Goal: Task Accomplishment & Management: Use online tool/utility

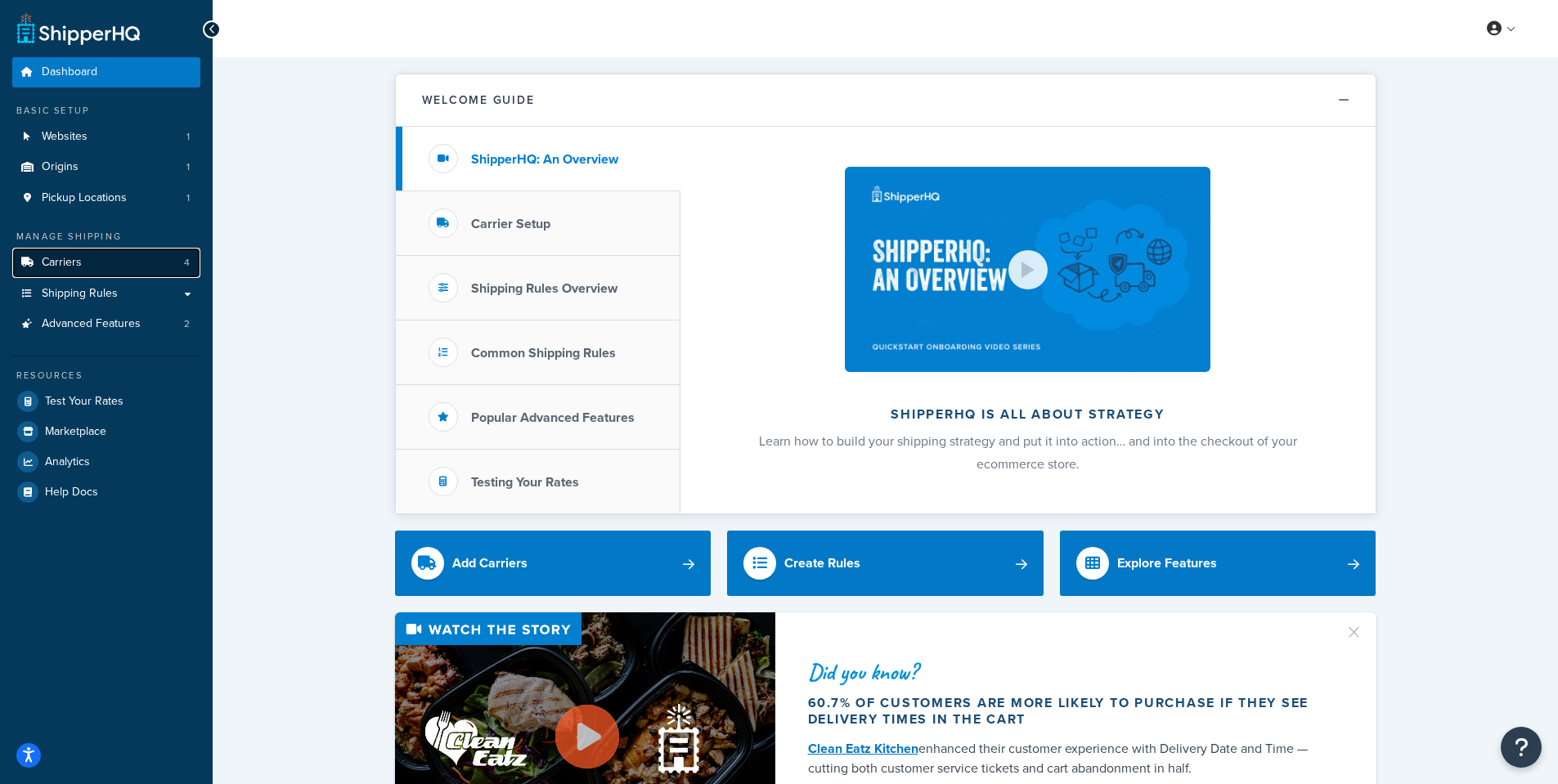
click at [87, 265] on link "Carriers 4" at bounding box center [105, 262] width 188 height 30
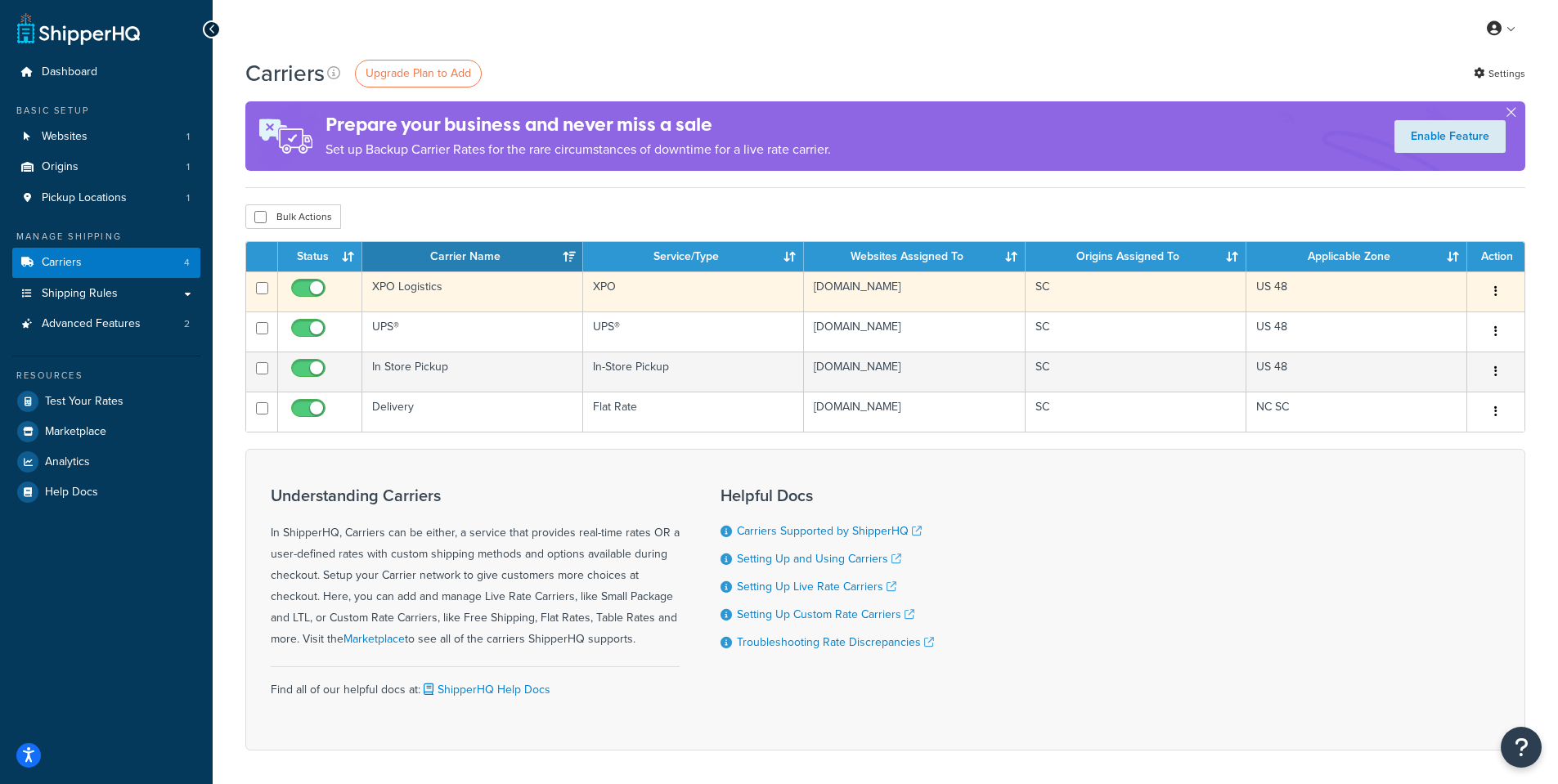
click at [420, 286] on td "XPO Logistics" at bounding box center [473, 291] width 221 height 40
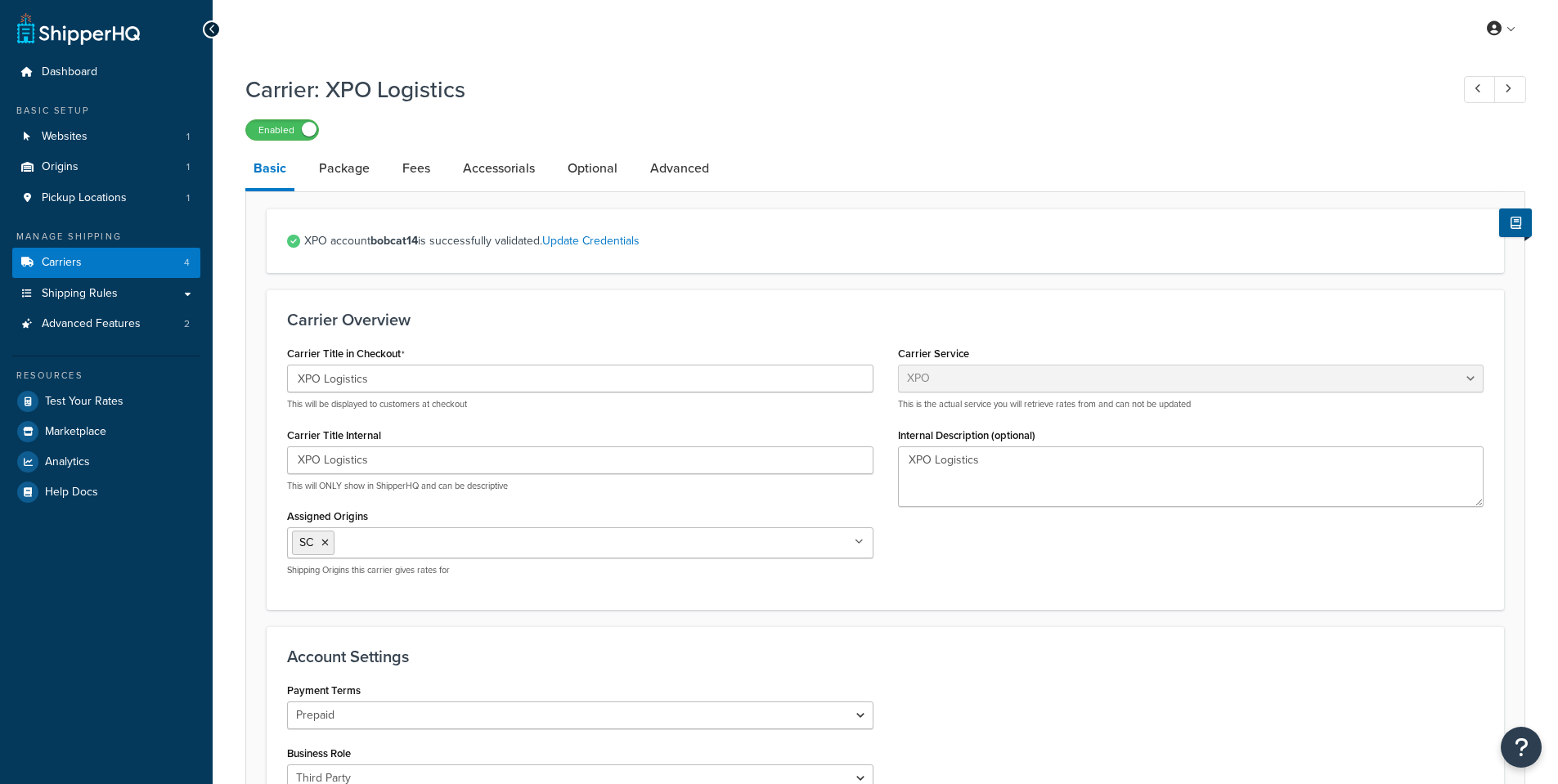
select select "conwayFreight"
select select "THIRD PARTY"
click at [352, 166] on link "Package" at bounding box center [344, 168] width 67 height 39
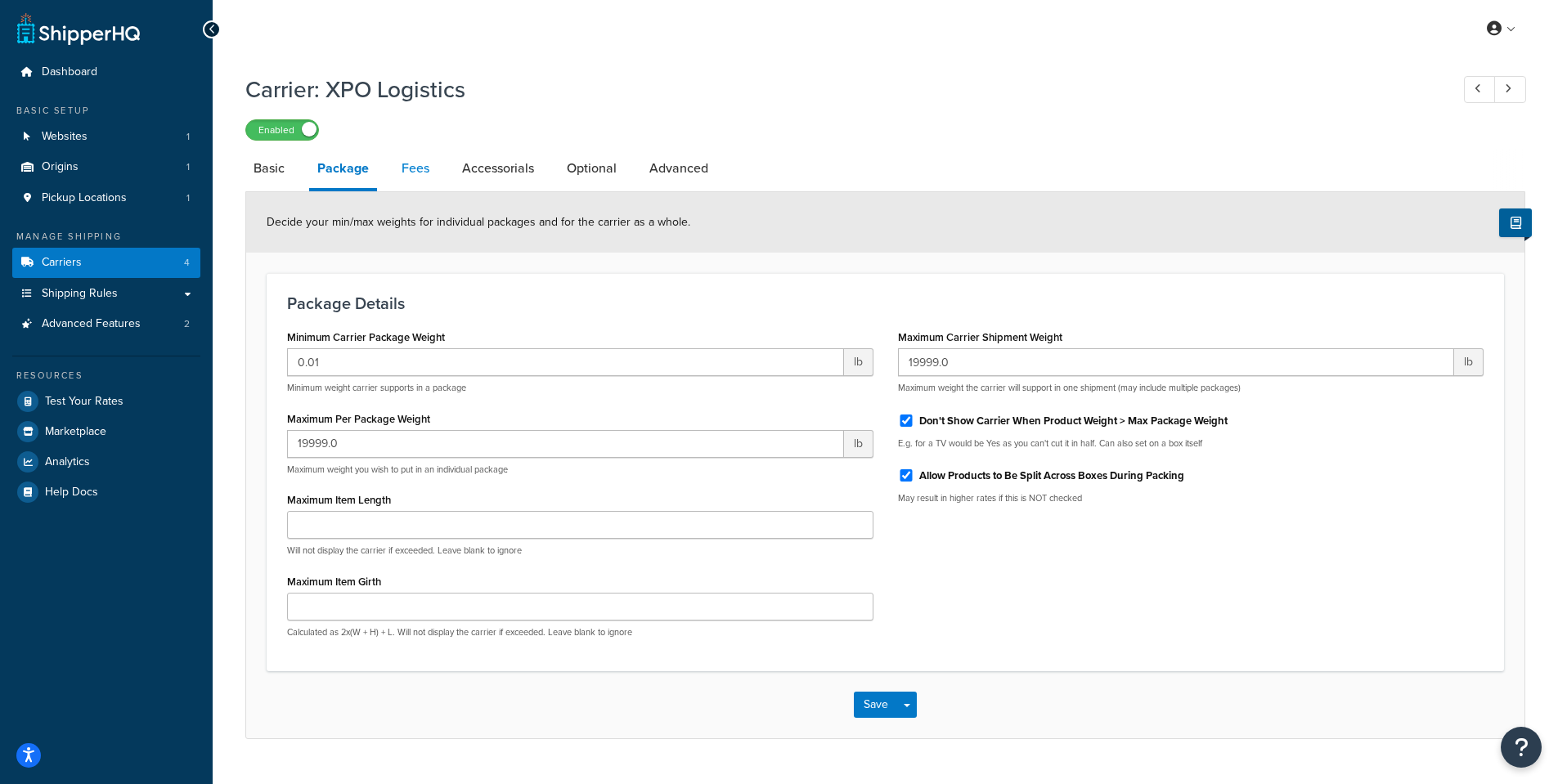
click at [412, 167] on link "Fees" at bounding box center [415, 168] width 44 height 39
select select "AFTER"
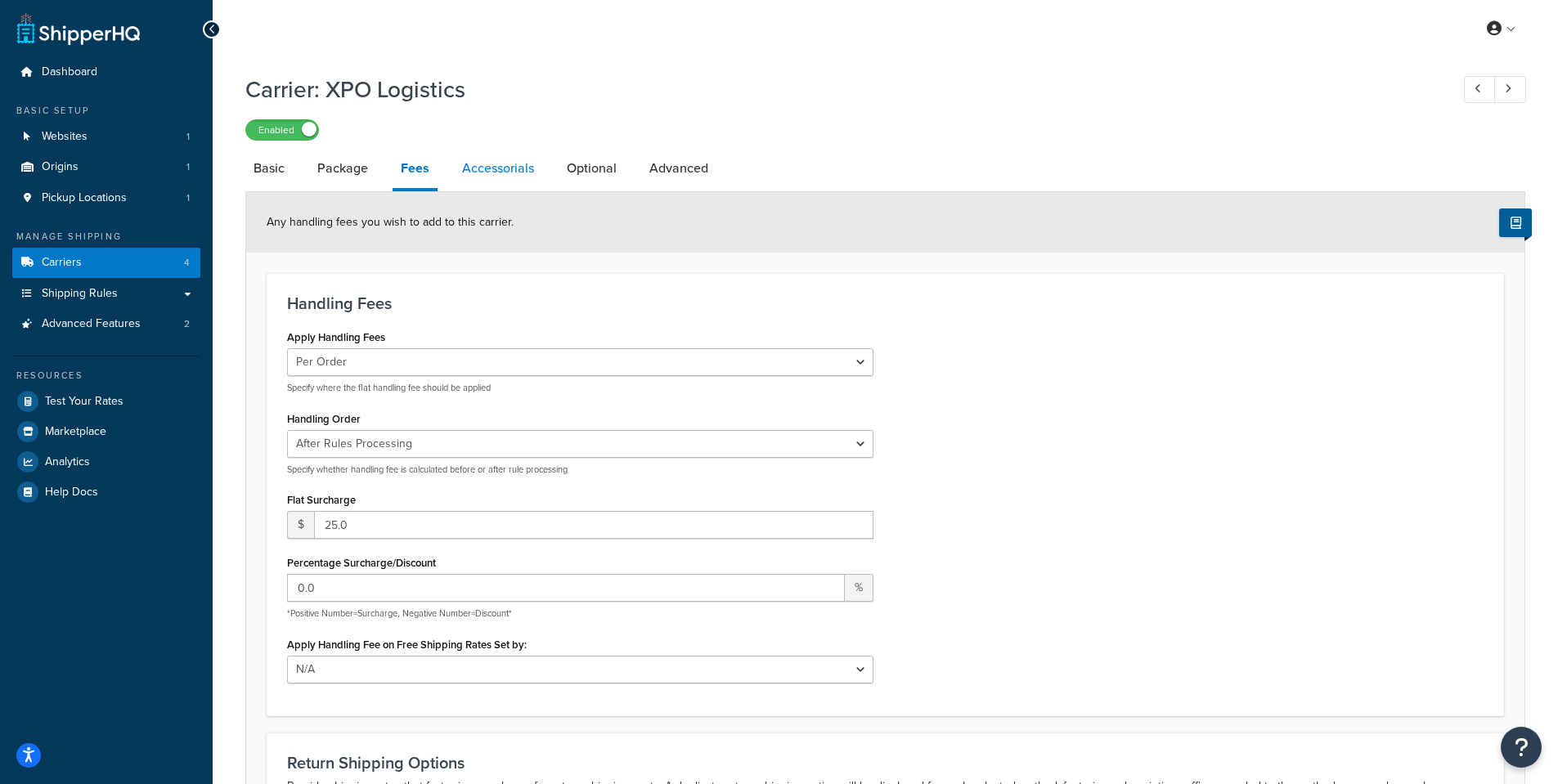
click at [498, 159] on link "Accessorials" at bounding box center [498, 168] width 88 height 39
select select "residential"
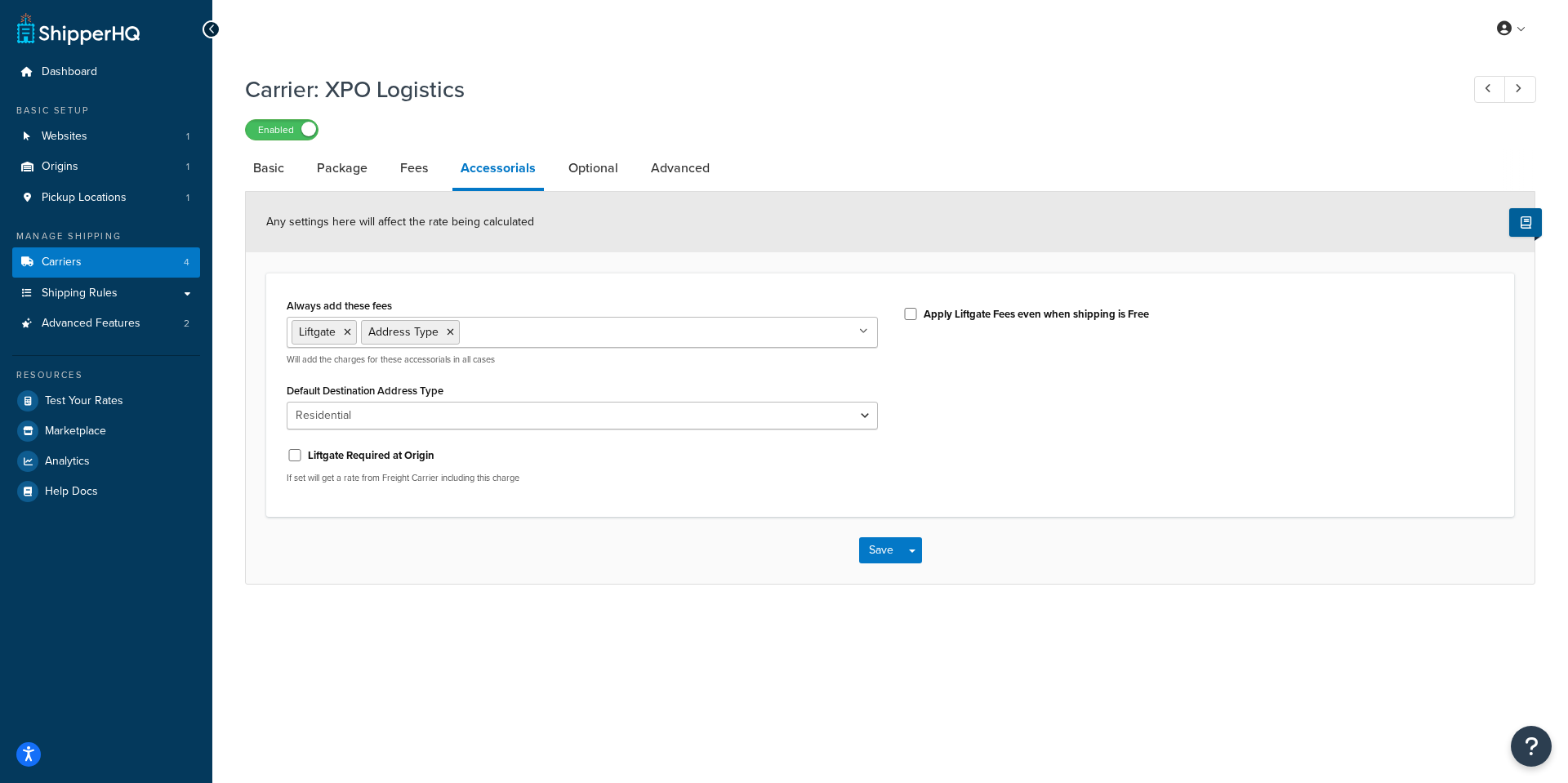
click at [637, 171] on li "Optional" at bounding box center [601, 168] width 82 height 39
click at [598, 169] on link "Optional" at bounding box center [593, 168] width 66 height 39
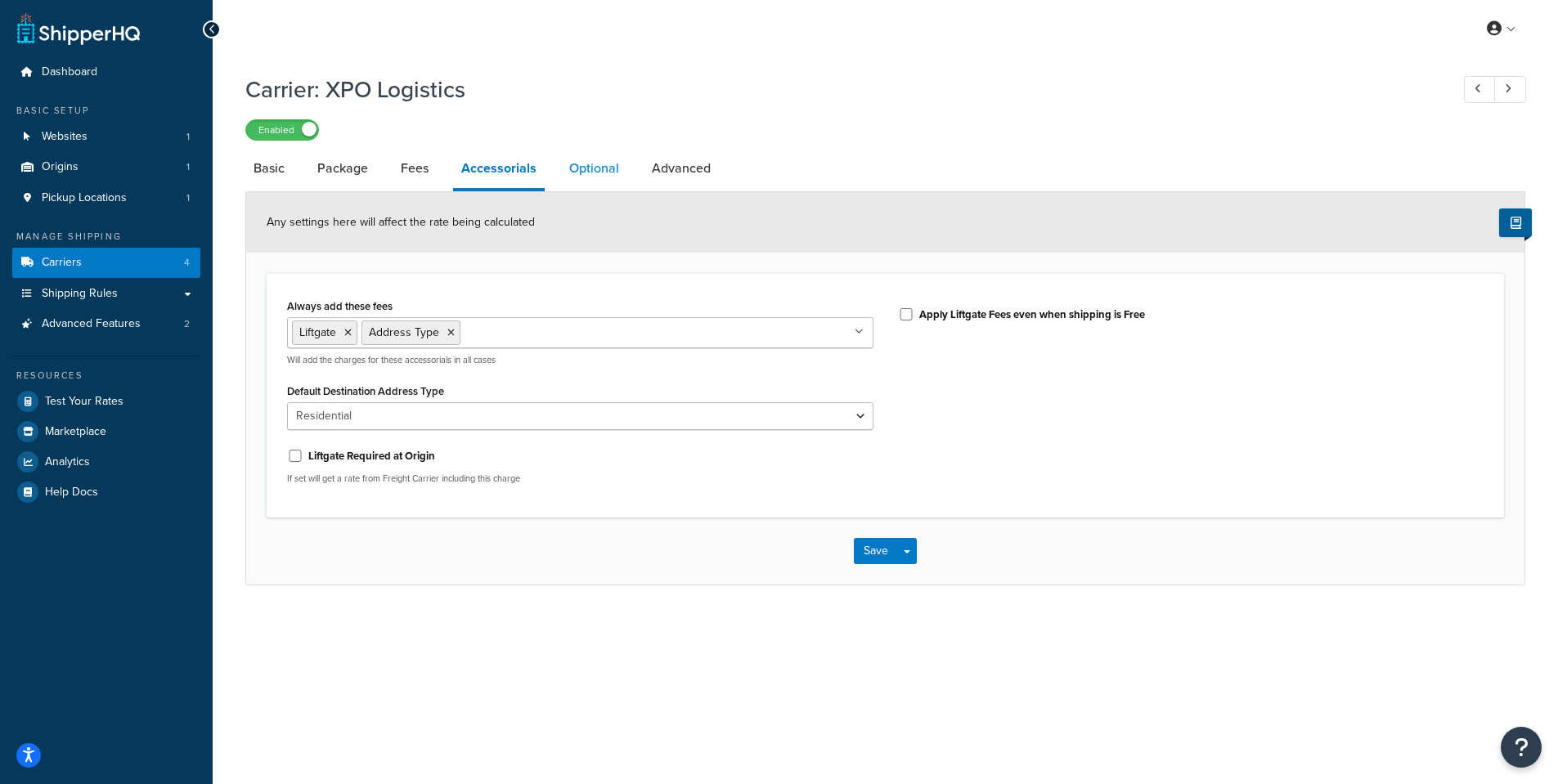
select select "85"
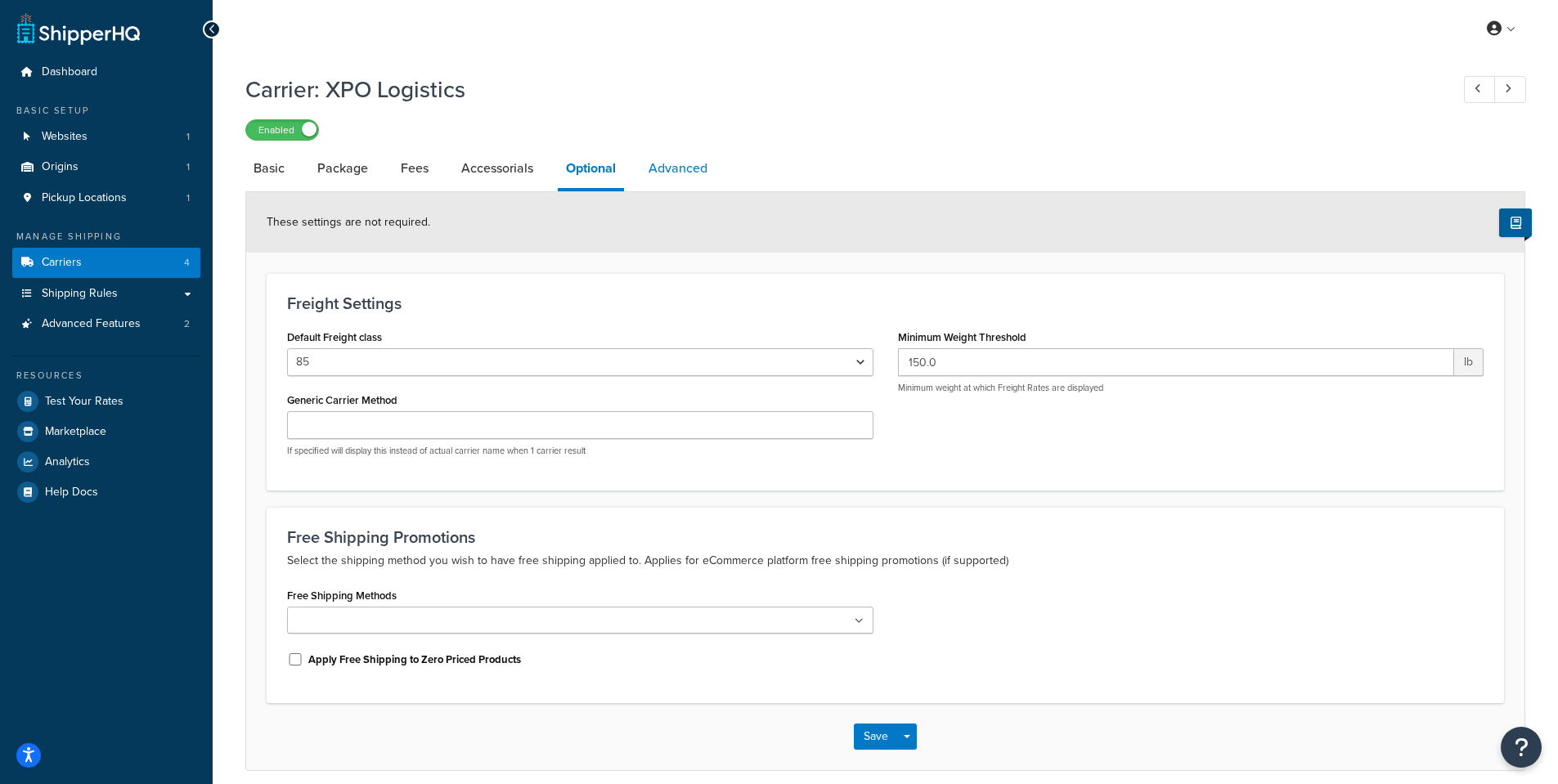
click at [665, 167] on link "Advanced" at bounding box center [678, 168] width 76 height 39
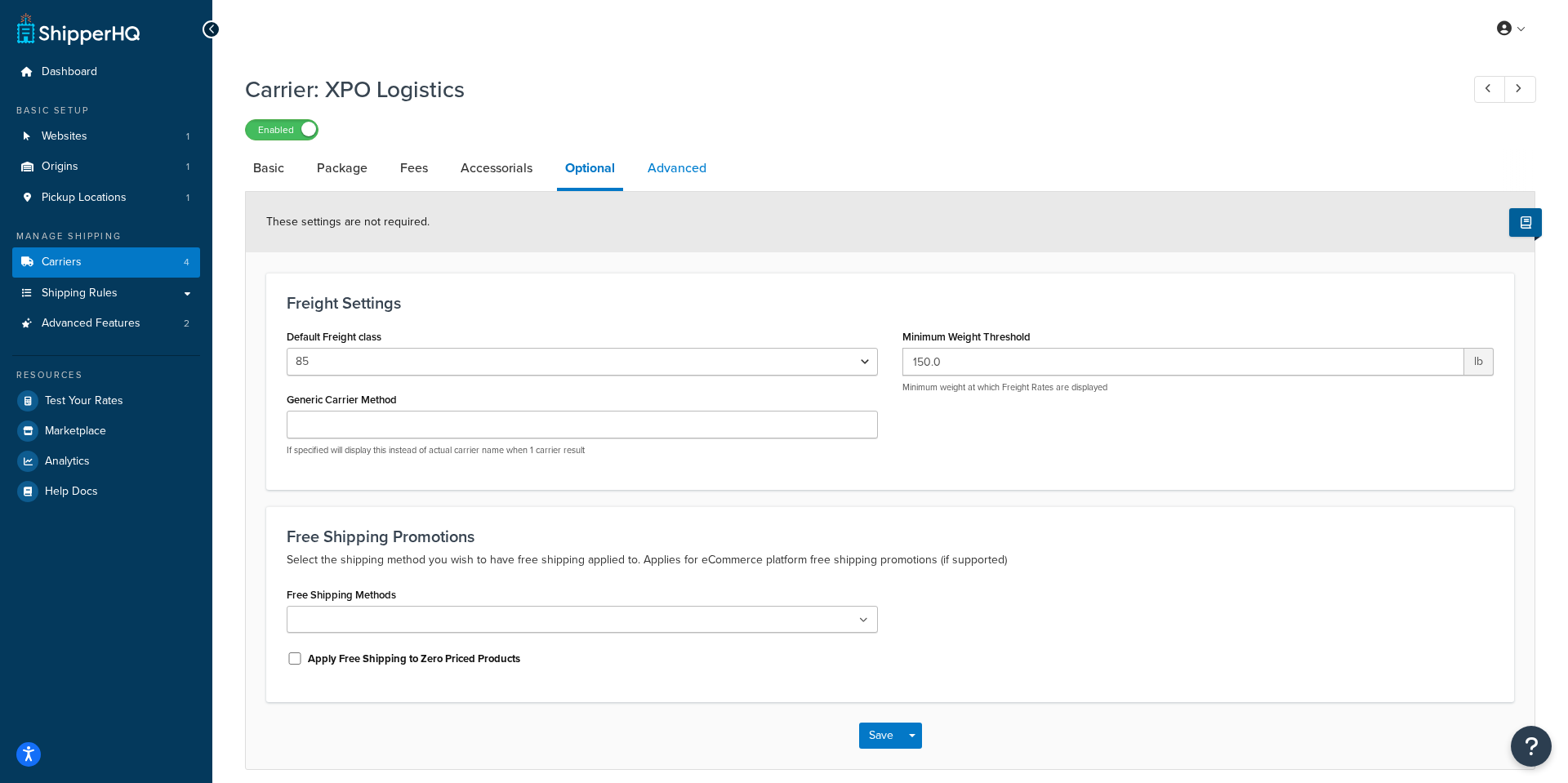
select select "false"
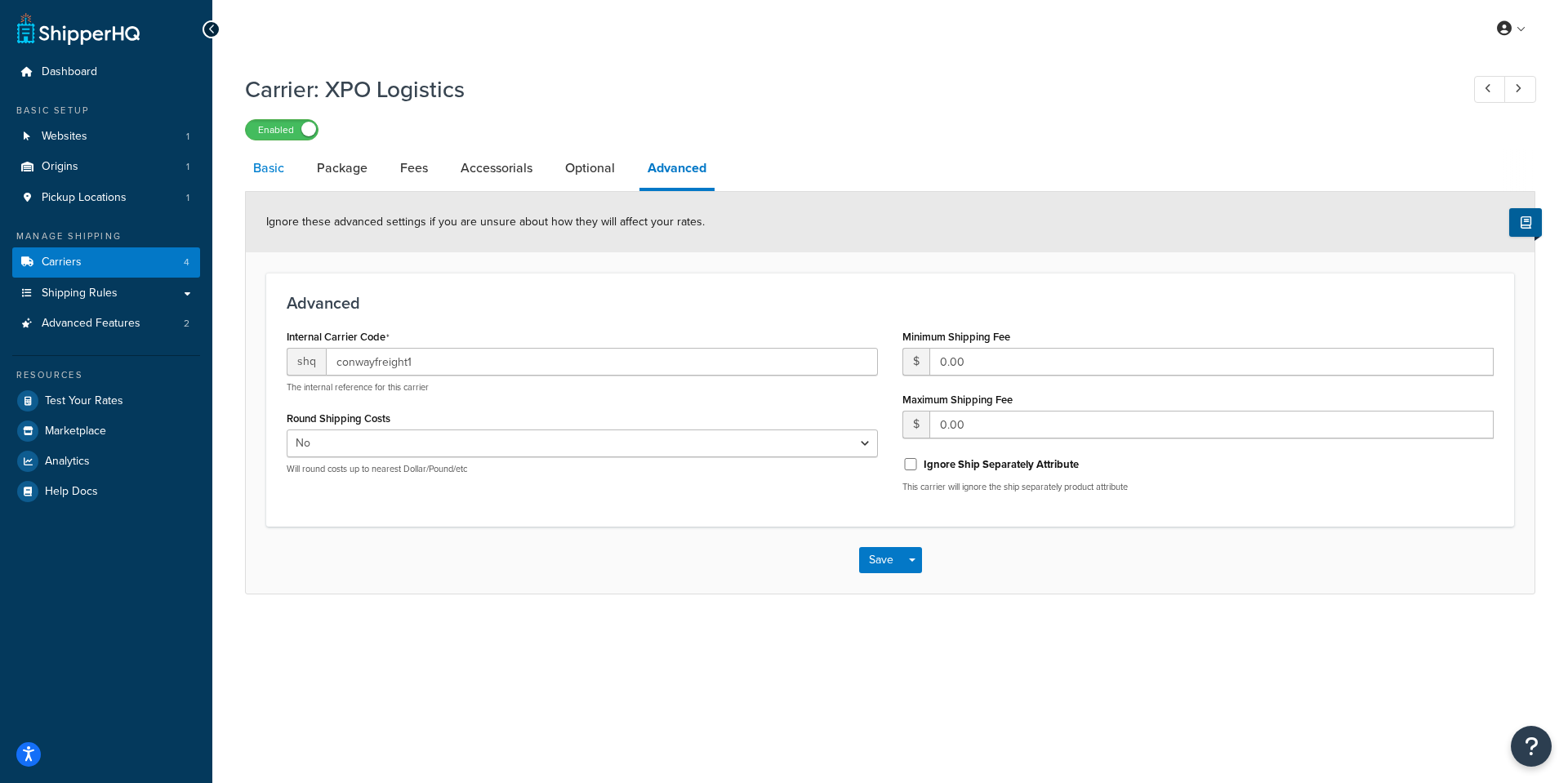
click at [274, 166] on link "Basic" at bounding box center [269, 168] width 47 height 39
select select "conwayFreight"
select select "THIRD PARTY"
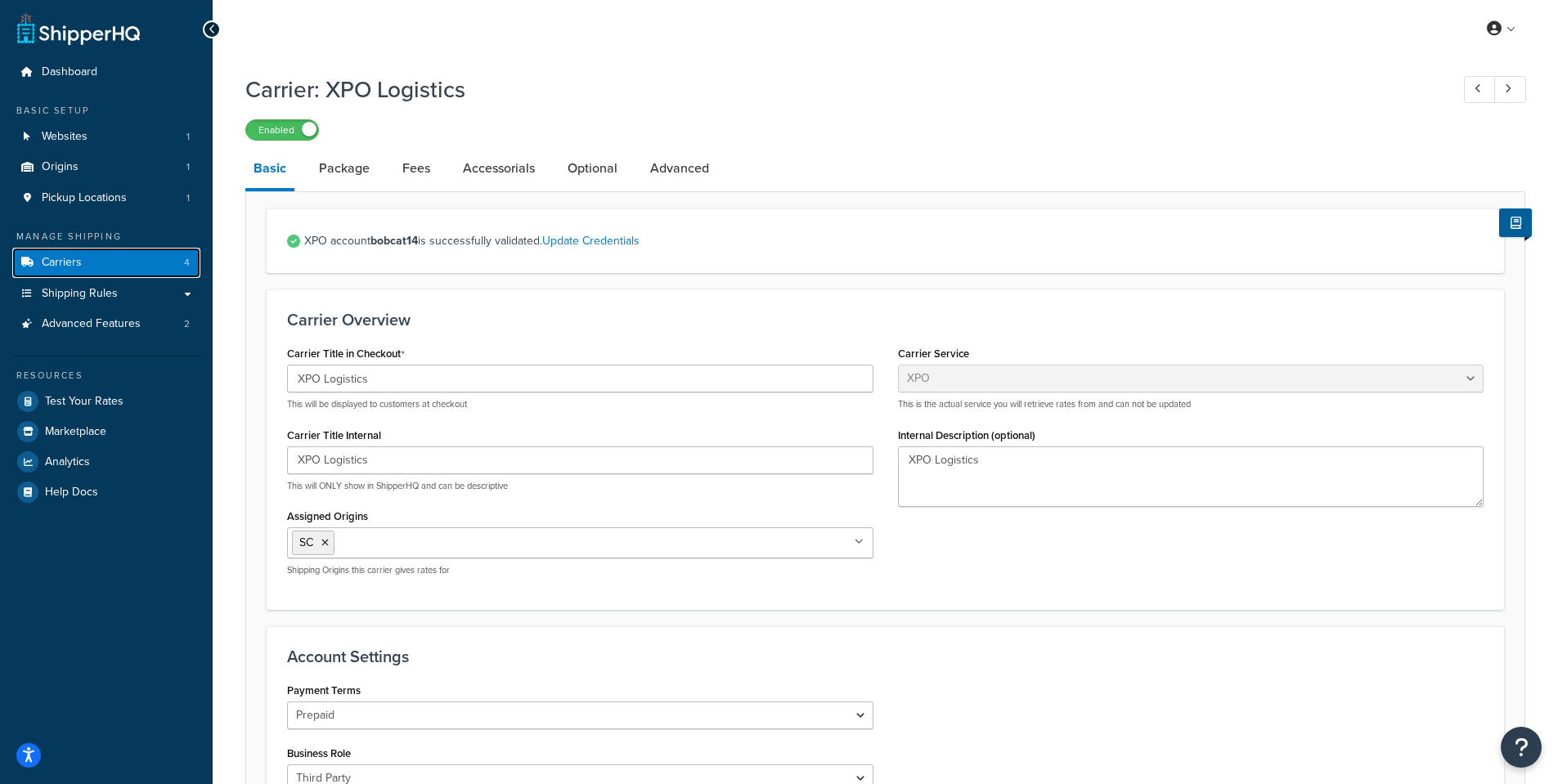
click at [105, 263] on link "Carriers 4" at bounding box center [105, 262] width 188 height 30
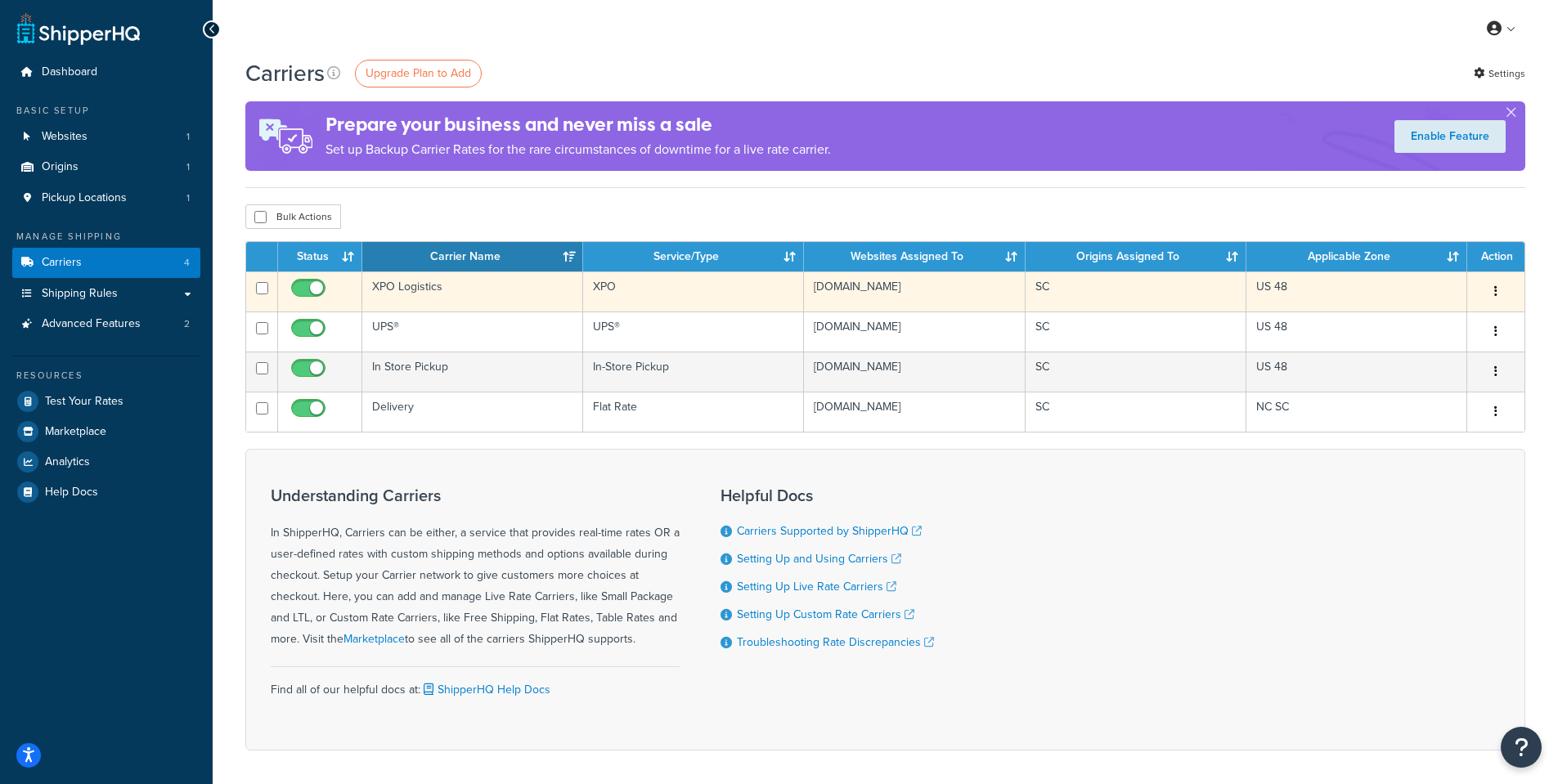
click at [445, 290] on td "XPO Logistics" at bounding box center [473, 291] width 221 height 40
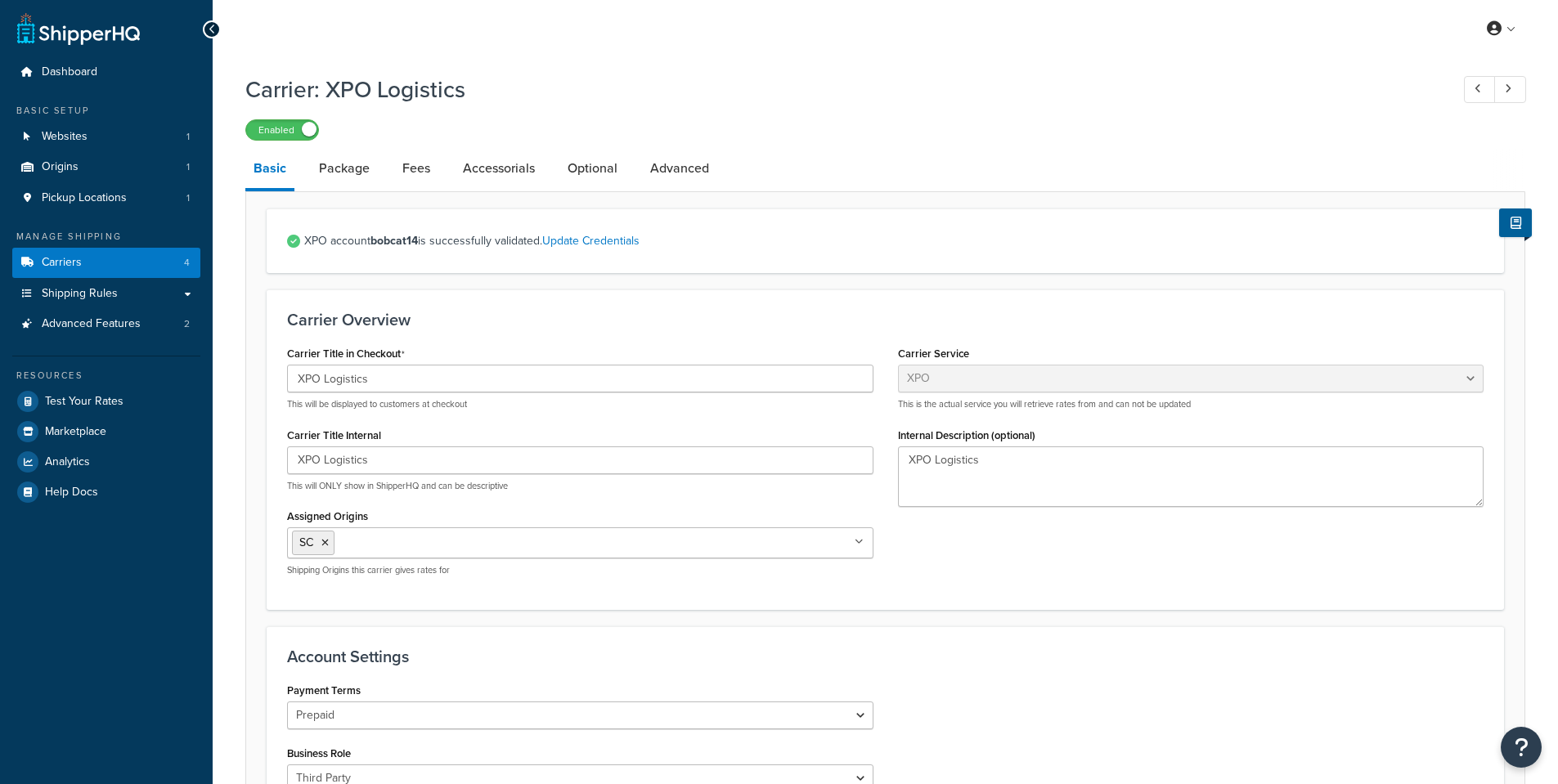
select select "conwayFreight"
select select "THIRD PARTY"
click at [339, 161] on link "Package" at bounding box center [344, 168] width 67 height 39
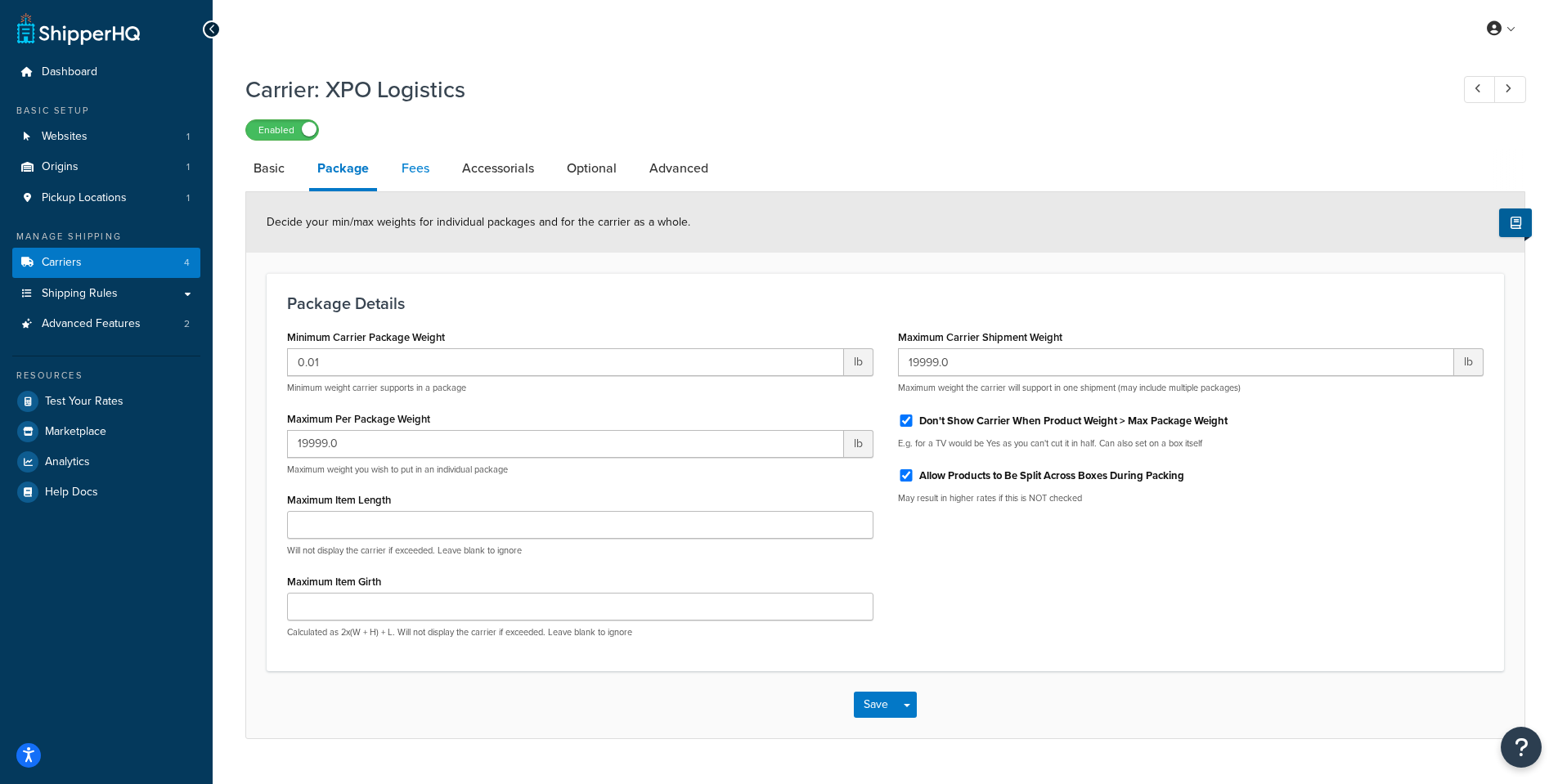
click at [427, 169] on link "Fees" at bounding box center [415, 168] width 44 height 39
select select "AFTER"
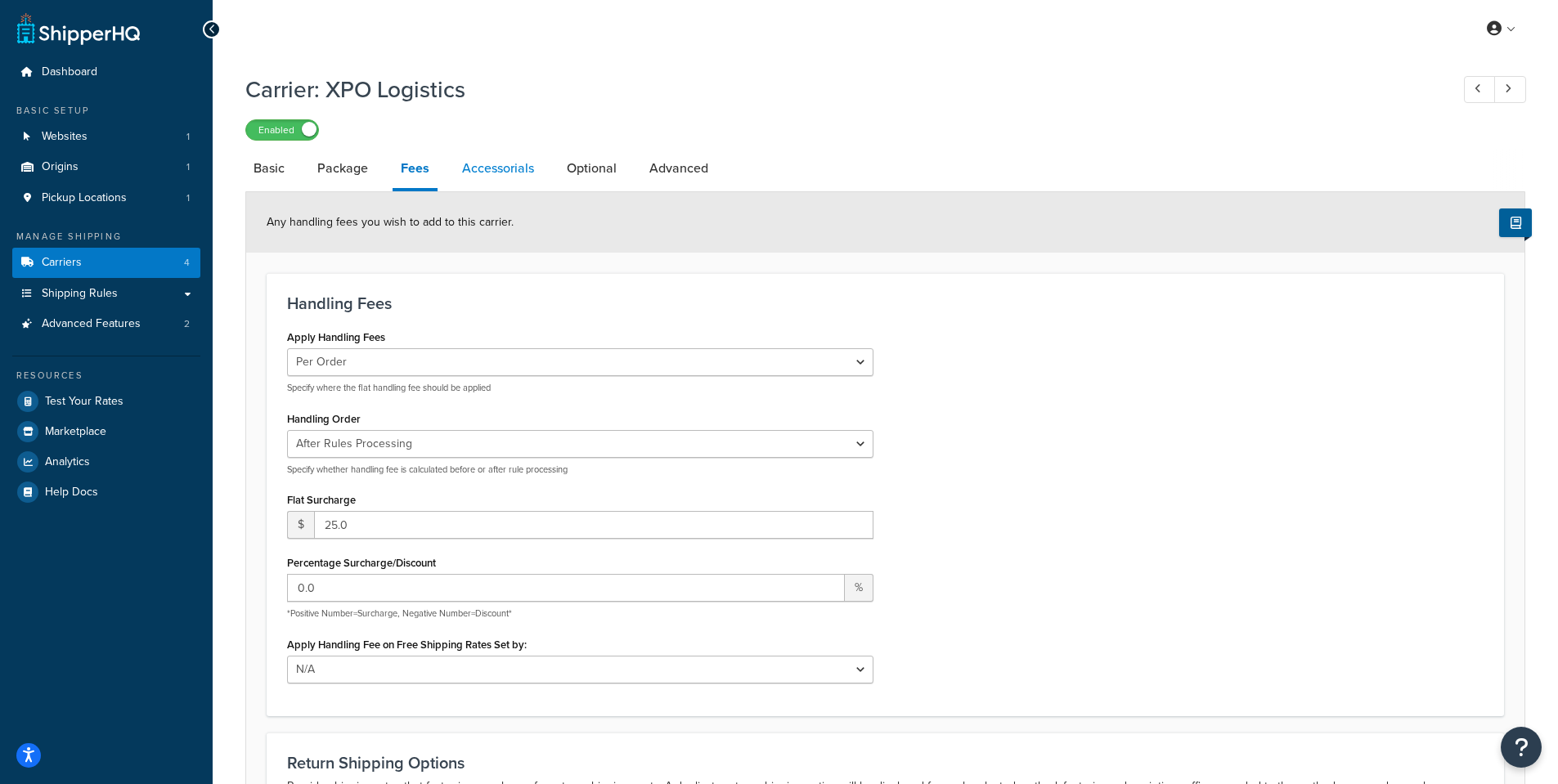
click at [499, 175] on link "Accessorials" at bounding box center [498, 168] width 88 height 39
select select "residential"
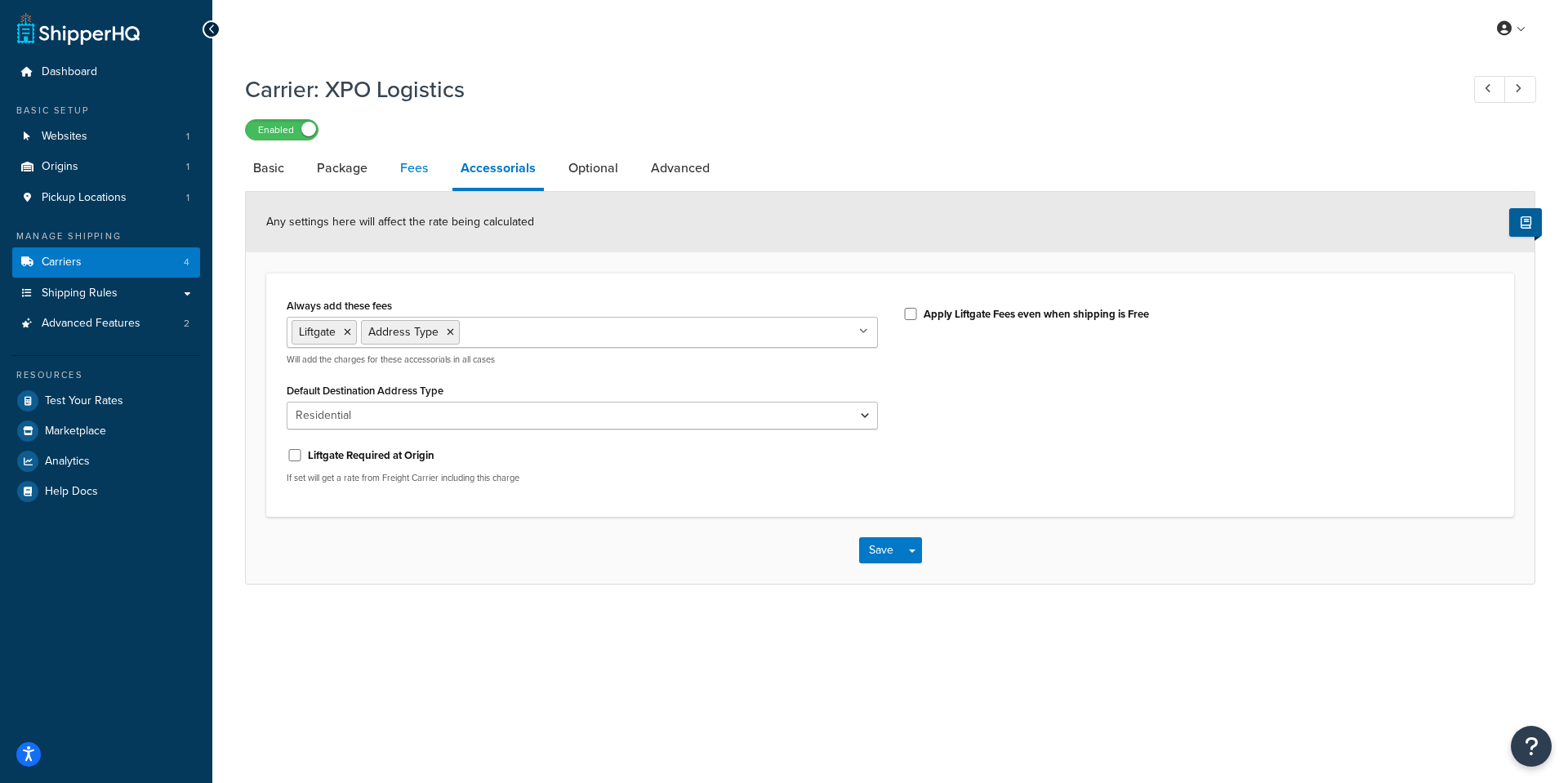
click at [411, 169] on link "Fees" at bounding box center [413, 168] width 44 height 39
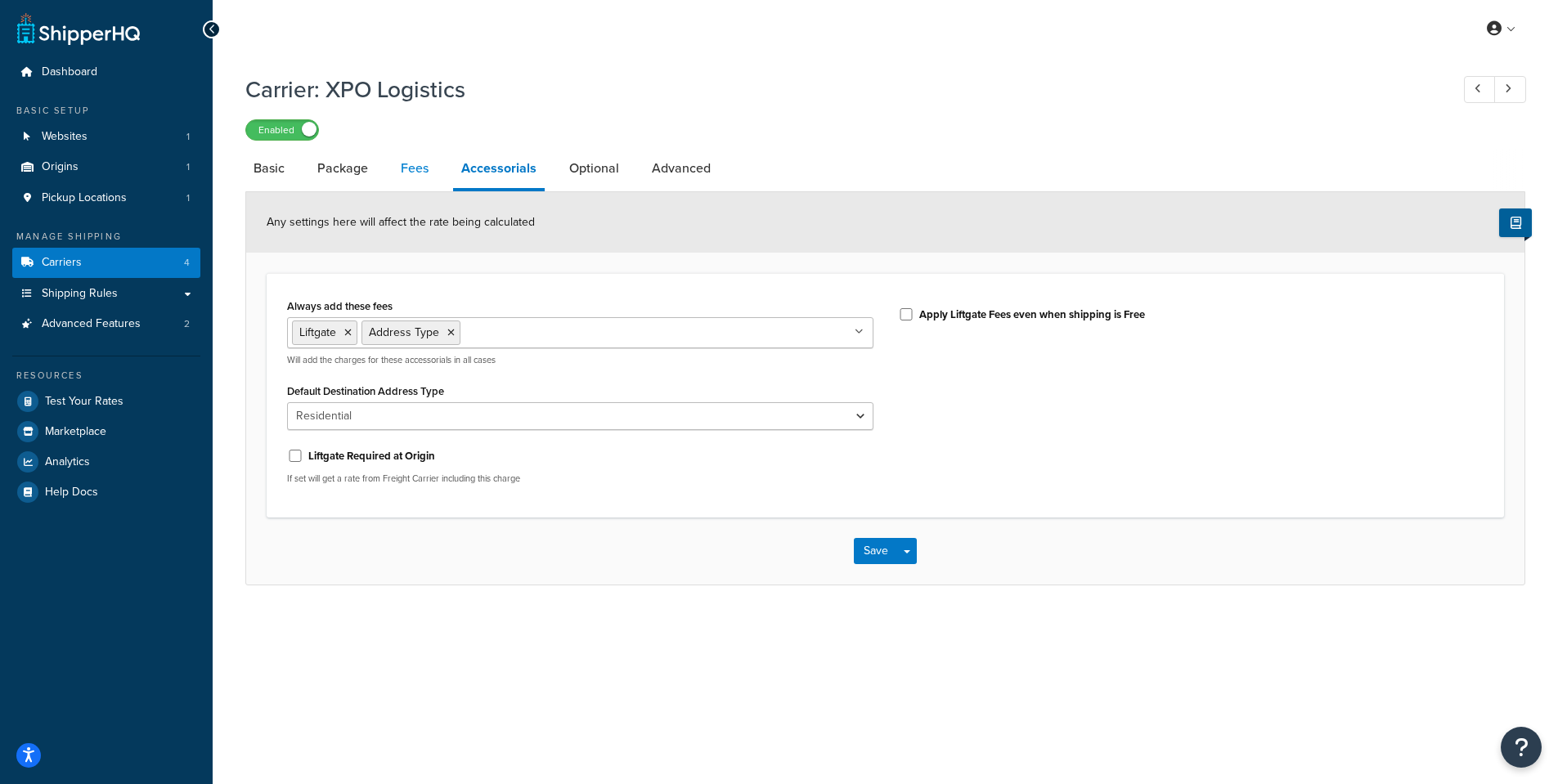
select select "AFTER"
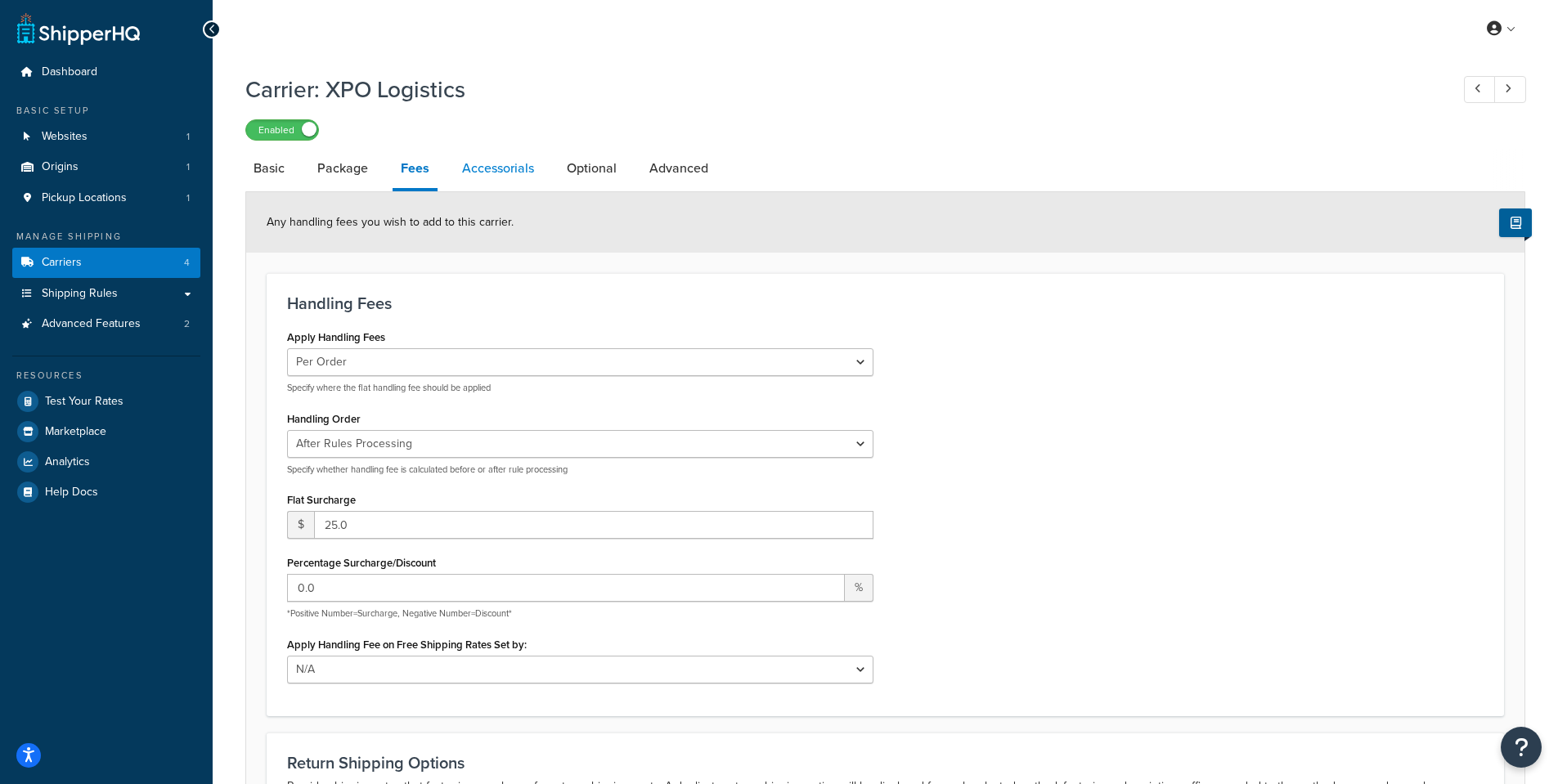
click at [490, 168] on link "Accessorials" at bounding box center [498, 168] width 88 height 39
select select "residential"
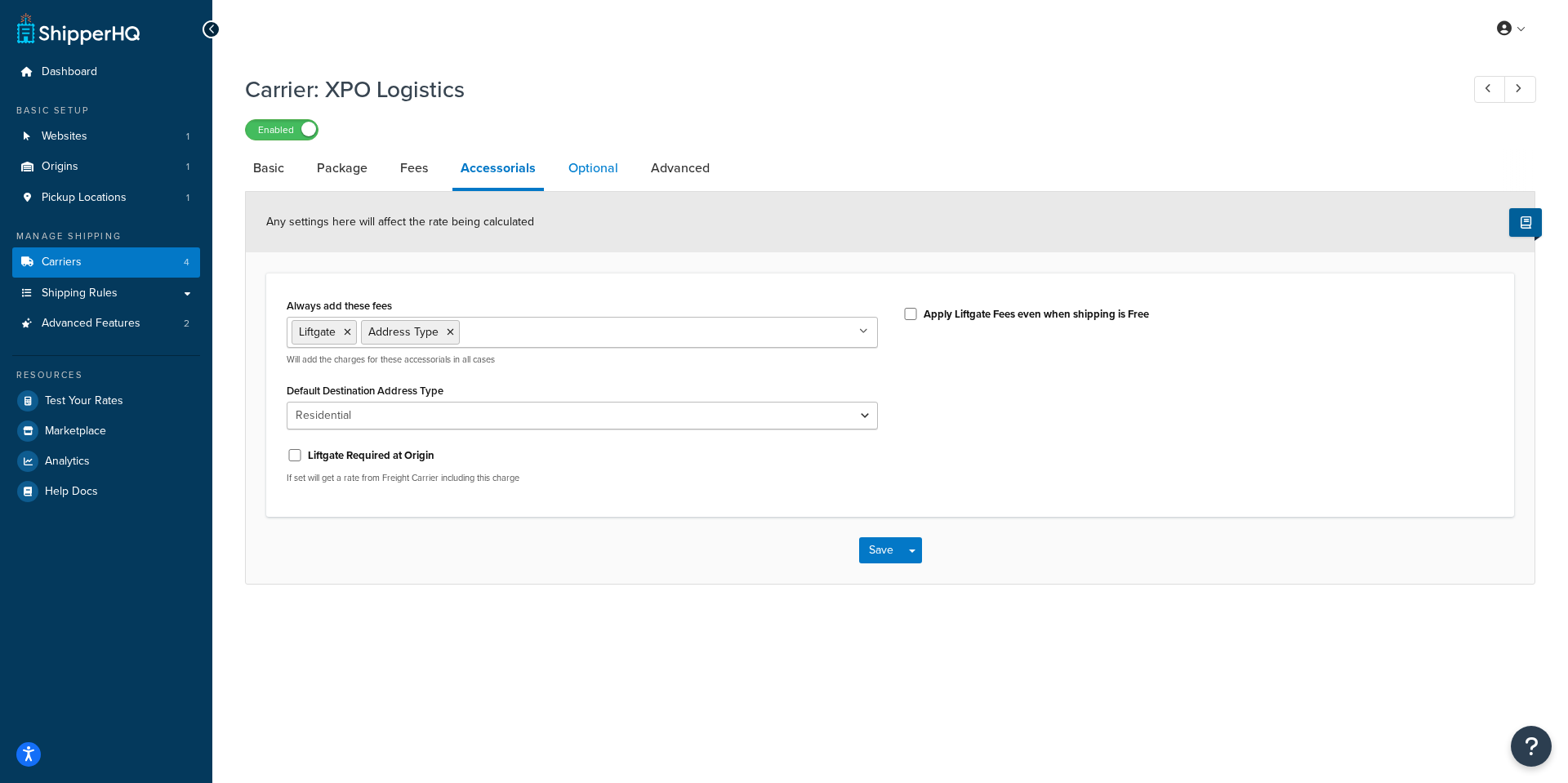
click at [591, 172] on link "Optional" at bounding box center [593, 168] width 66 height 39
select select "85"
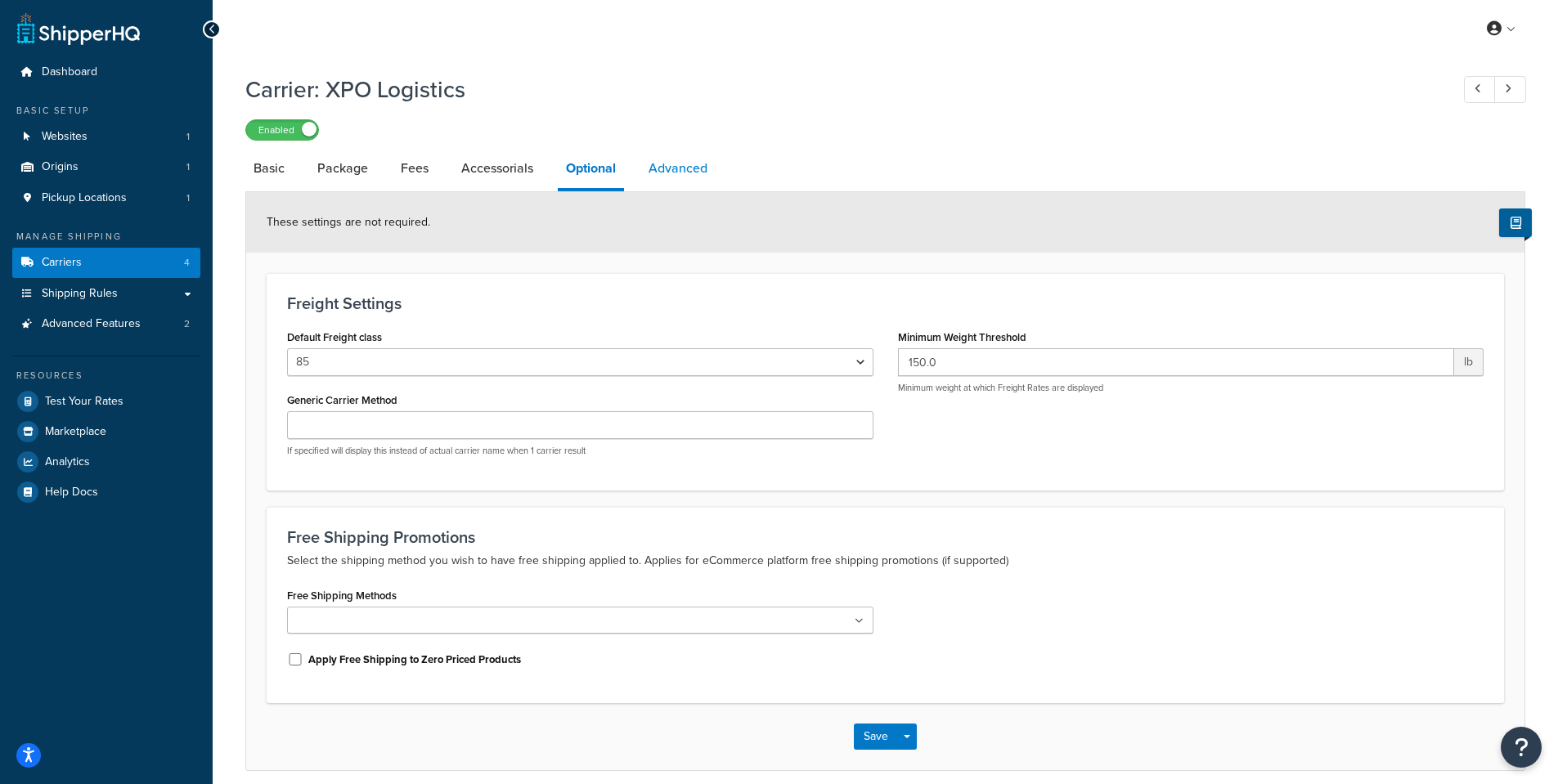
click at [658, 166] on link "Advanced" at bounding box center [678, 168] width 76 height 39
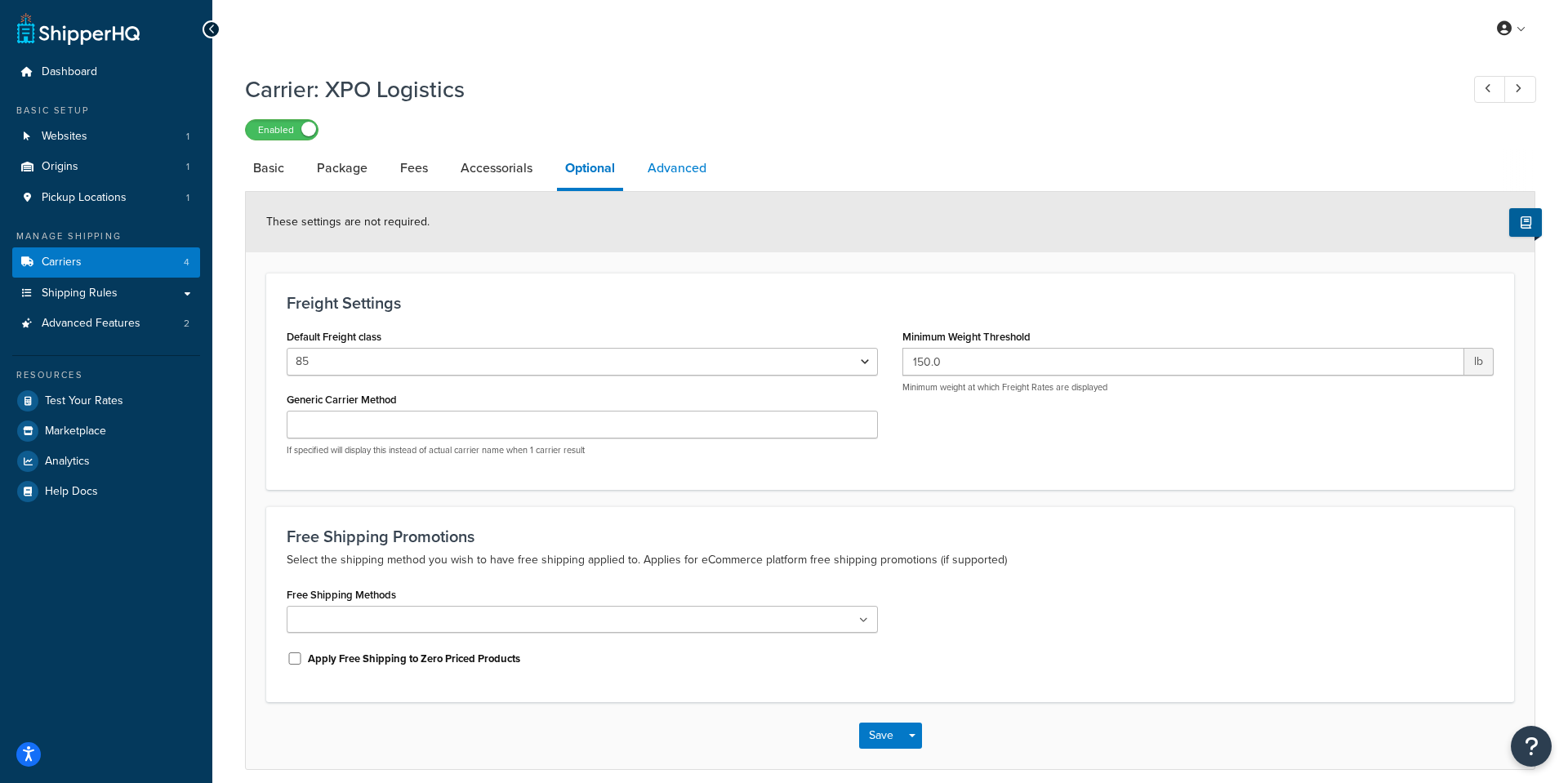
select select "false"
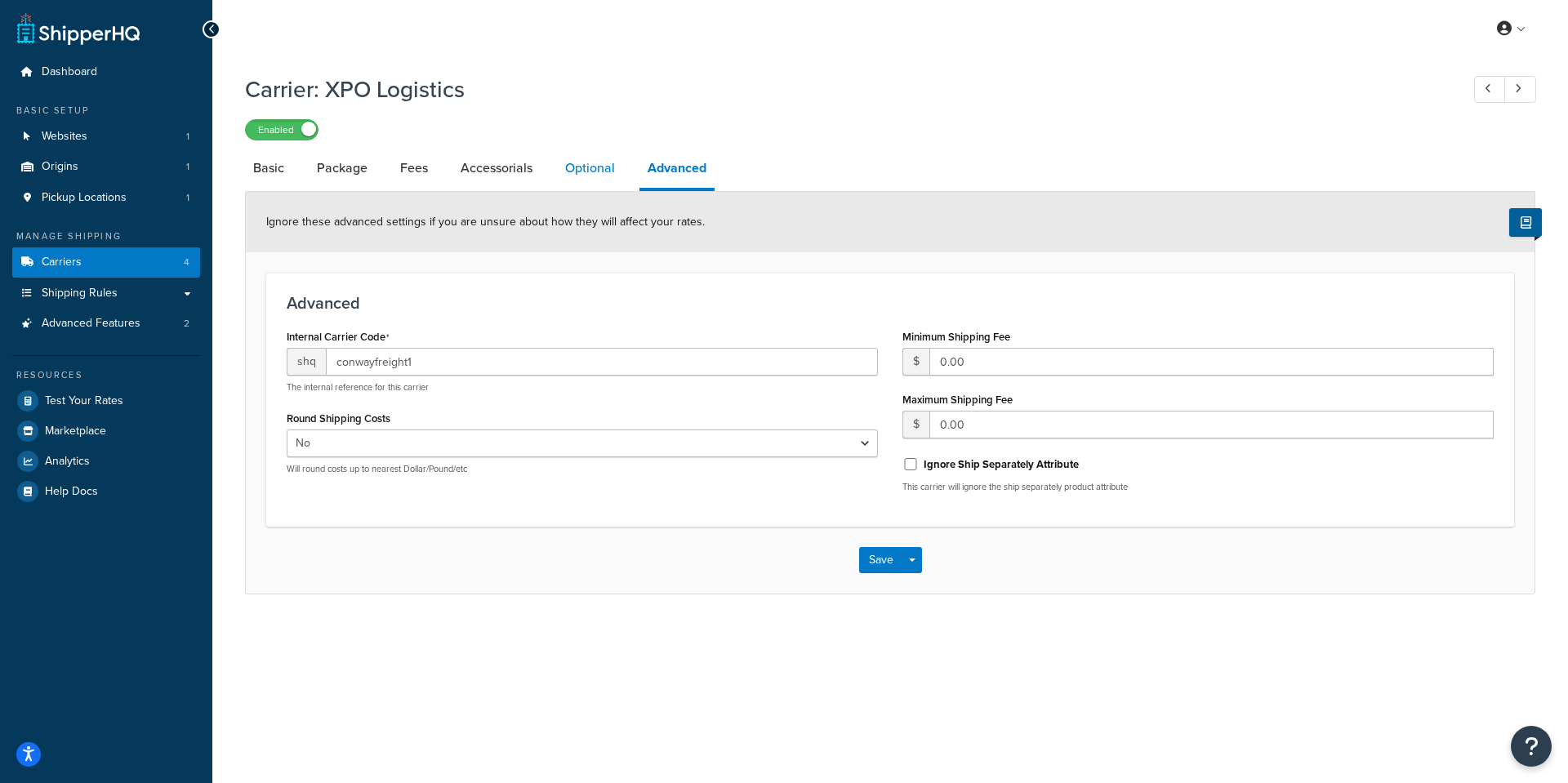
click at [582, 165] on link "Optional" at bounding box center [590, 168] width 66 height 39
select select "85"
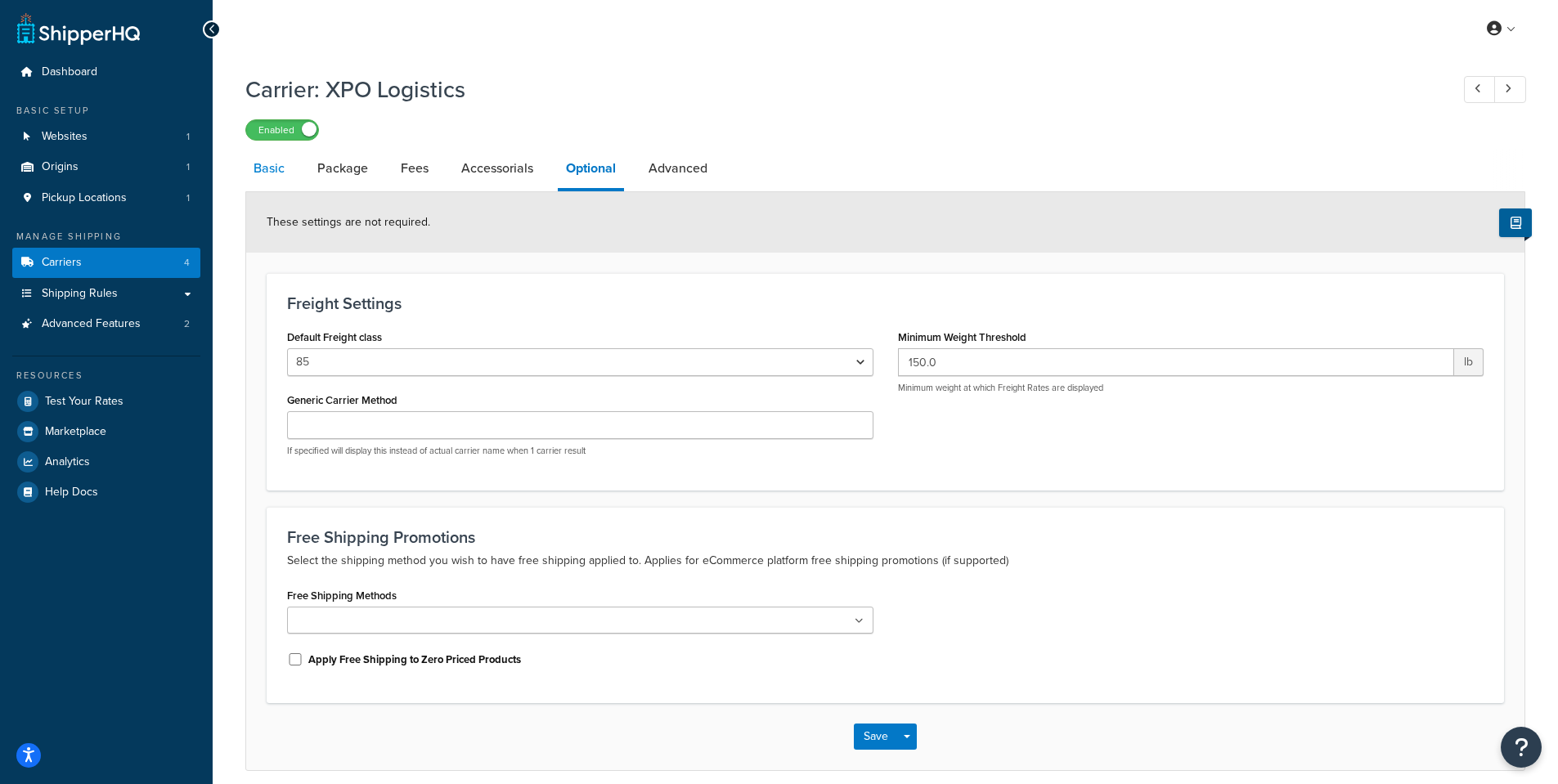
click at [270, 177] on link "Basic" at bounding box center [269, 168] width 47 height 39
select select "conwayFreight"
select select "THIRD PARTY"
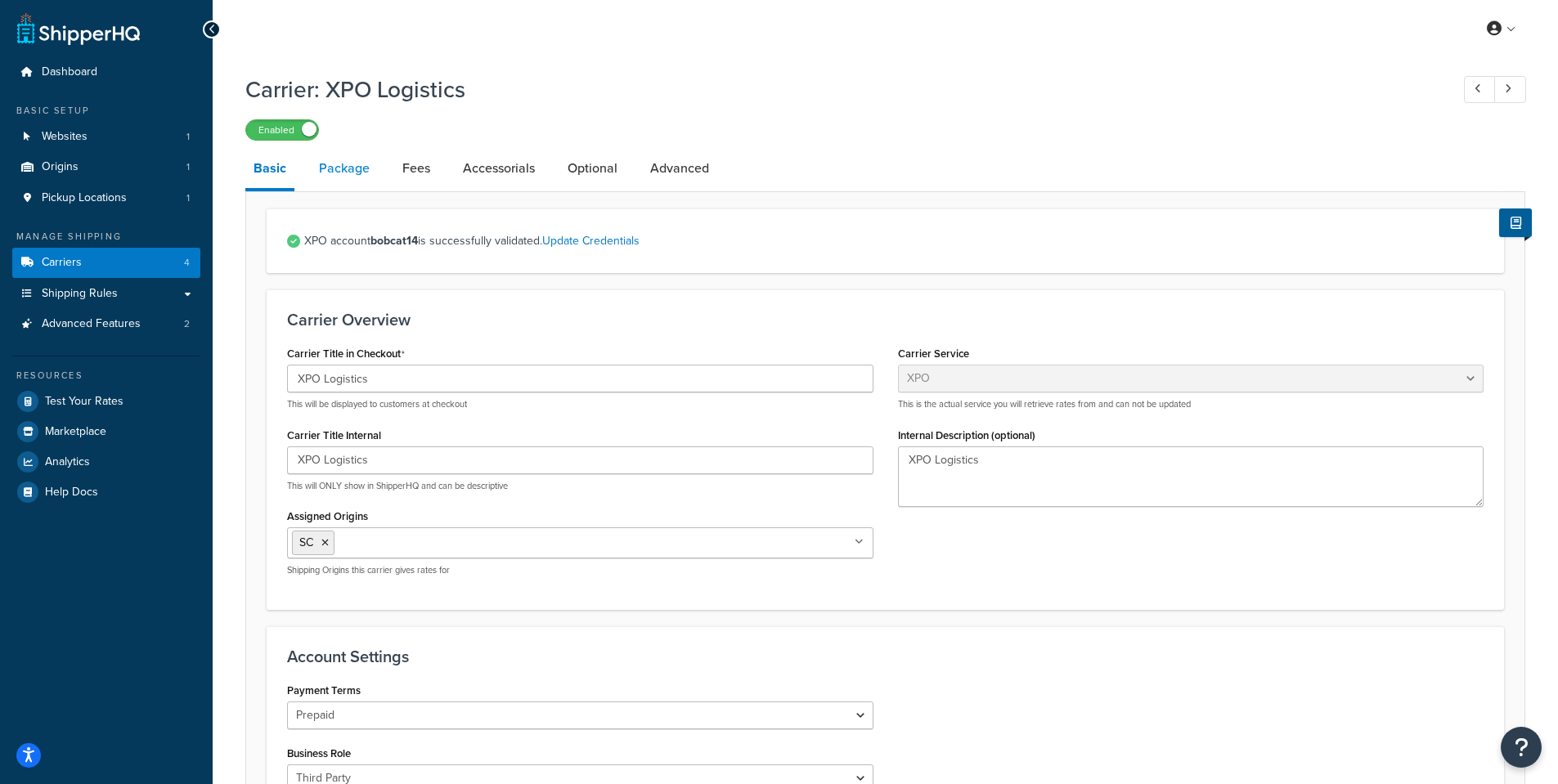
click at [330, 178] on link "Package" at bounding box center [344, 168] width 67 height 39
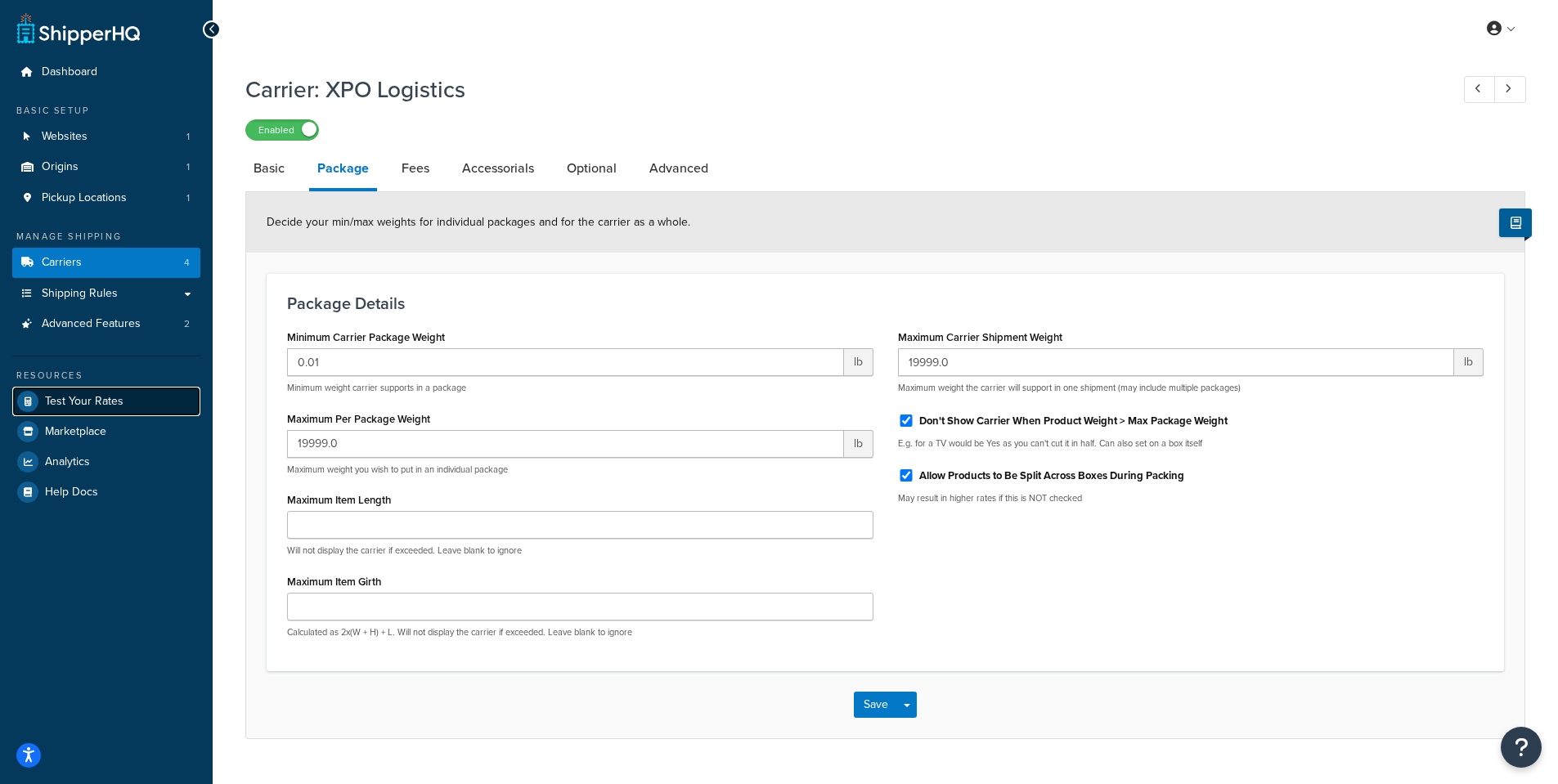
click at [79, 401] on span "Test Your Rates" at bounding box center [85, 402] width 79 height 14
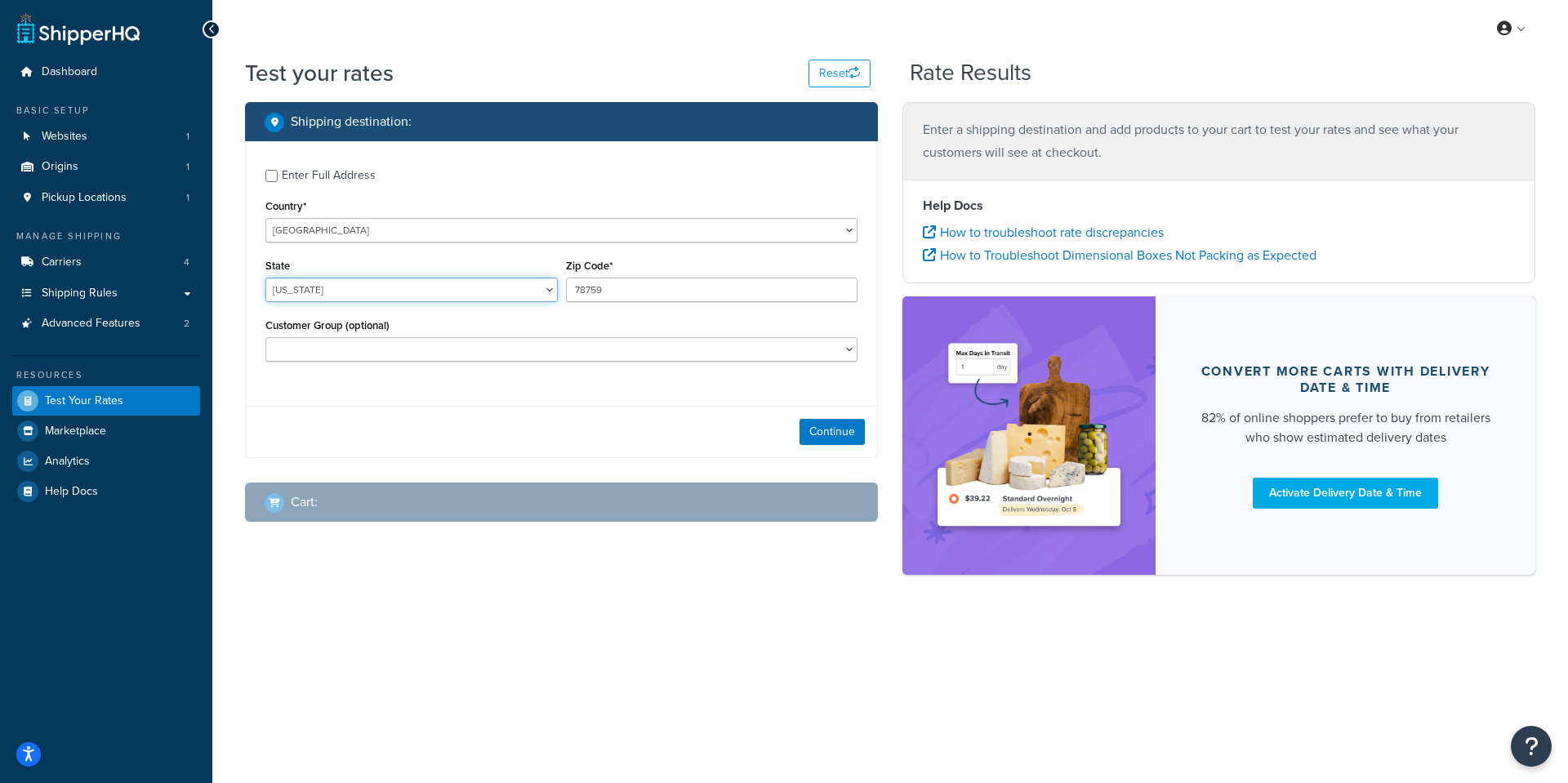
click at [411, 287] on select "Alabama Alaska American Samoa Arizona Arkansas Armed Forces Americas Armed Forc…" at bounding box center [411, 289] width 292 height 25
select select "NY"
click at [265, 278] on select "Alabama Alaska American Samoa Arizona Arkansas Armed Forces Americas Armed Forc…" at bounding box center [411, 289] width 292 height 25
click at [640, 293] on input "78759" at bounding box center [712, 289] width 292 height 25
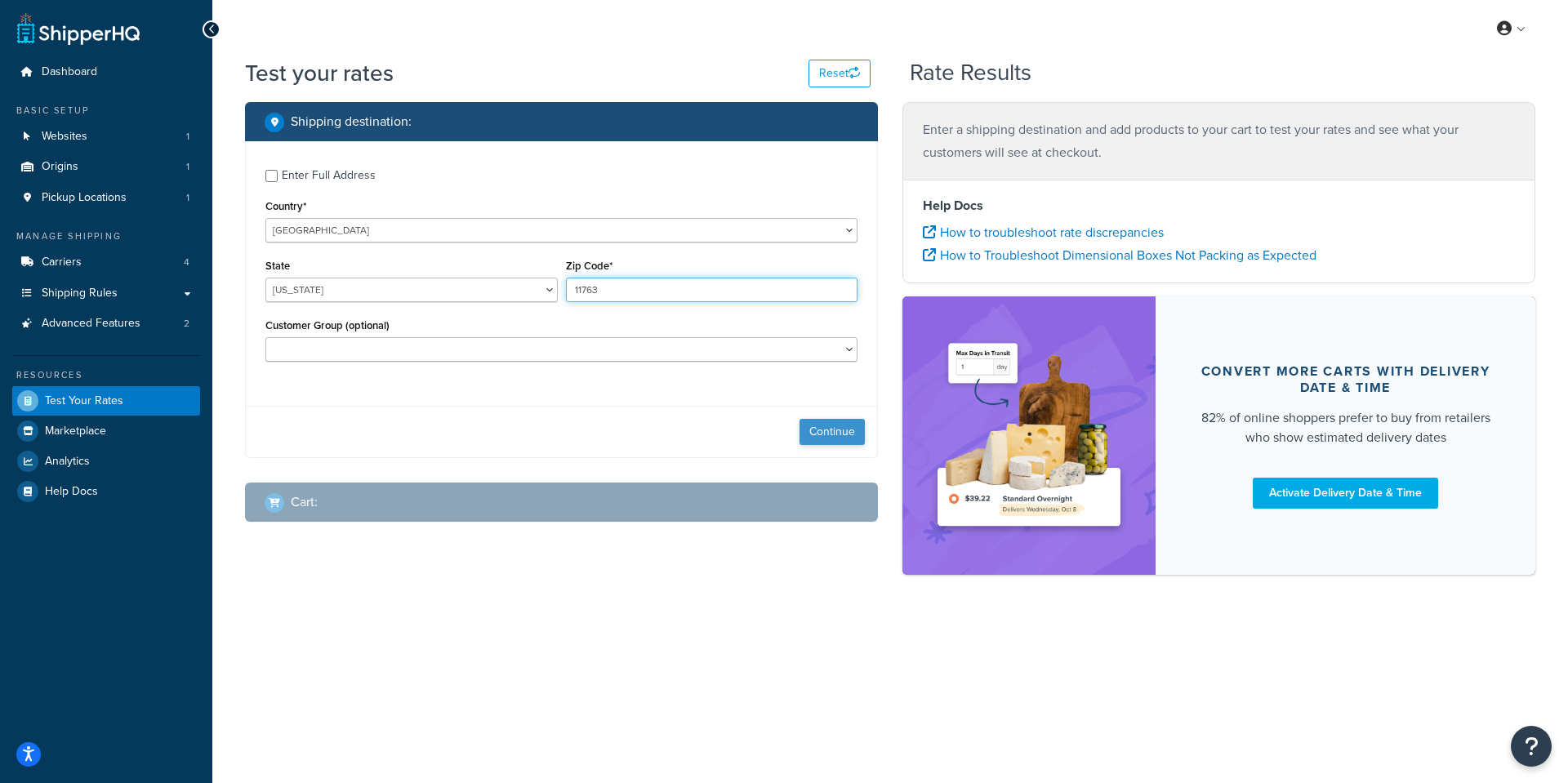
type input "11763"
click at [843, 428] on button "Continue" at bounding box center [832, 432] width 66 height 26
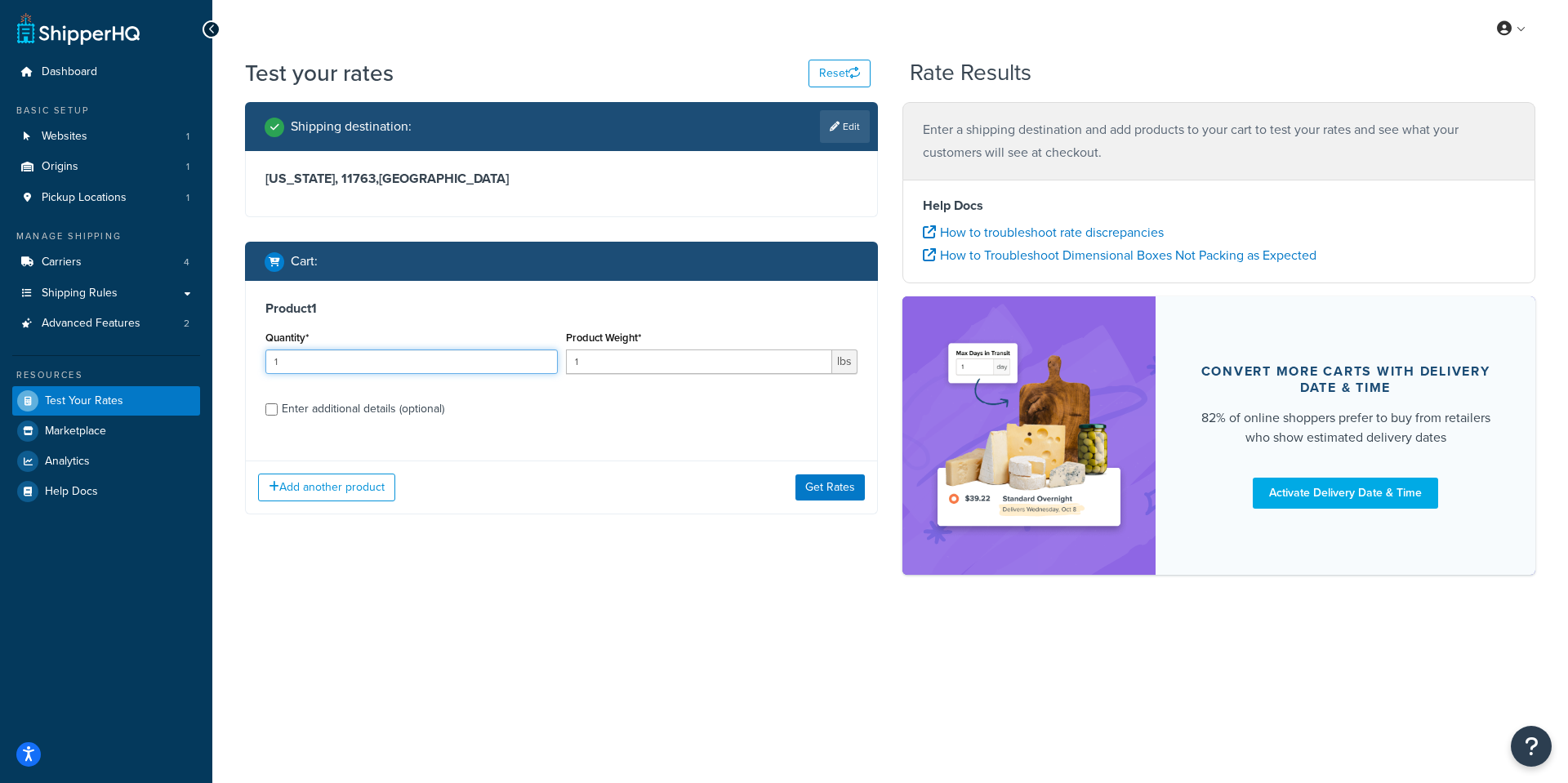
click at [331, 358] on input "1" at bounding box center [411, 361] width 292 height 25
click at [644, 376] on div "Product Weight* 1 lbs" at bounding box center [712, 356] width 300 height 60
click at [647, 356] on input "1" at bounding box center [700, 361] width 267 height 25
click at [648, 356] on input "1" at bounding box center [700, 361] width 267 height 25
type input "1000"
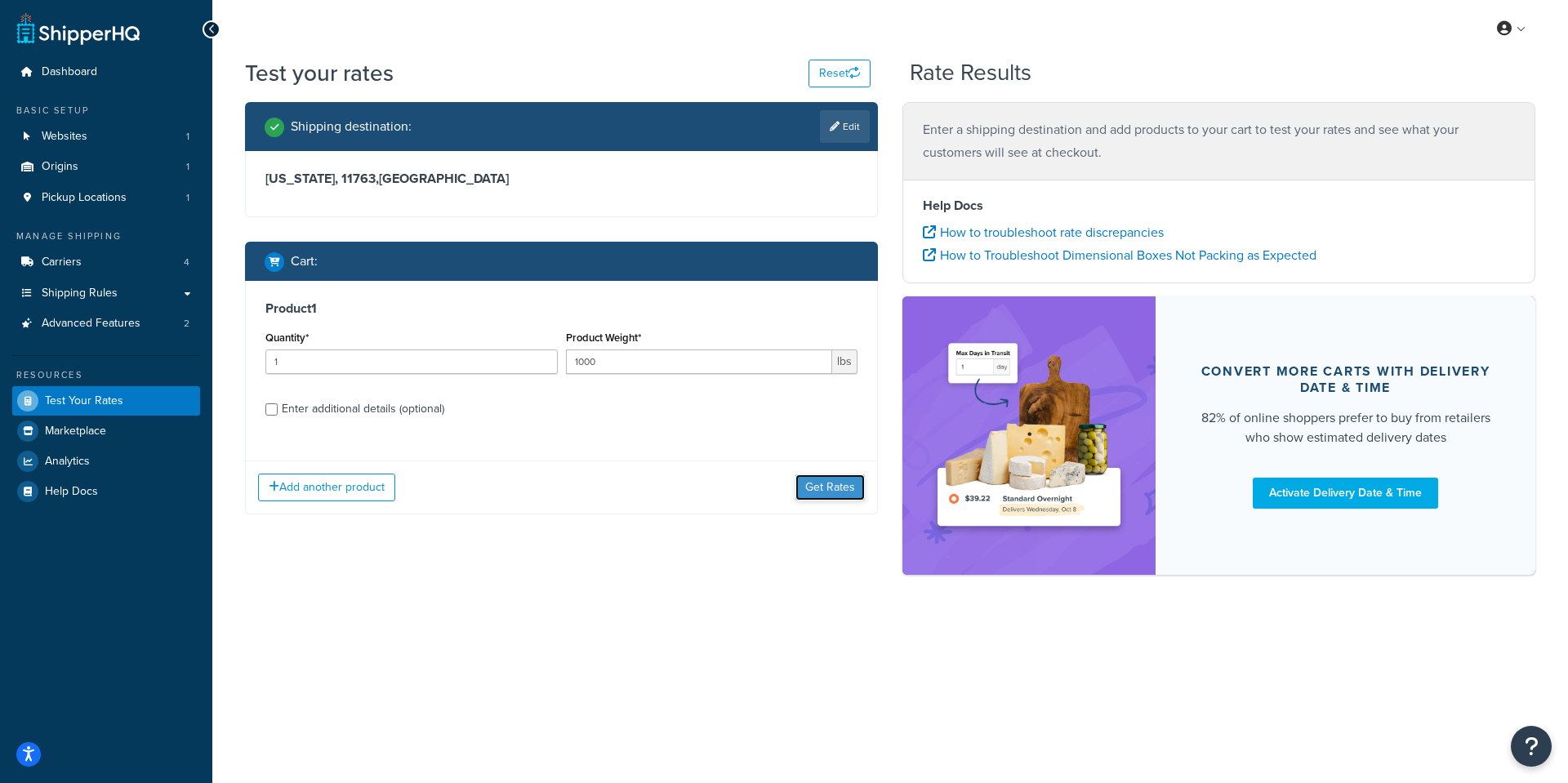
click at [828, 488] on button "Get Rates" at bounding box center [830, 487] width 70 height 26
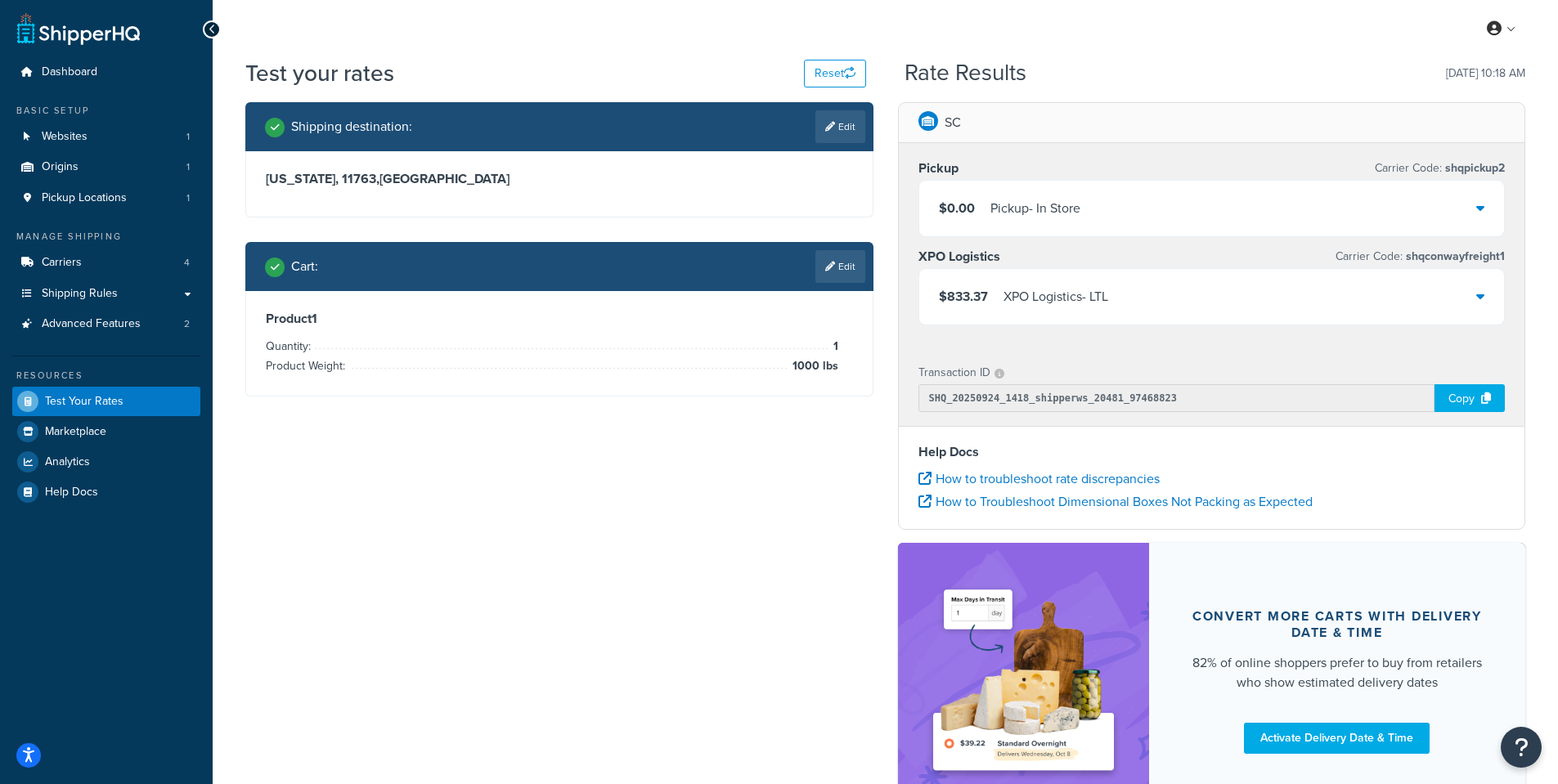
click at [949, 124] on p "SC" at bounding box center [952, 122] width 17 height 23
click at [1474, 303] on div "$833.37 XPO Logistics - LTL" at bounding box center [1212, 297] width 586 height 56
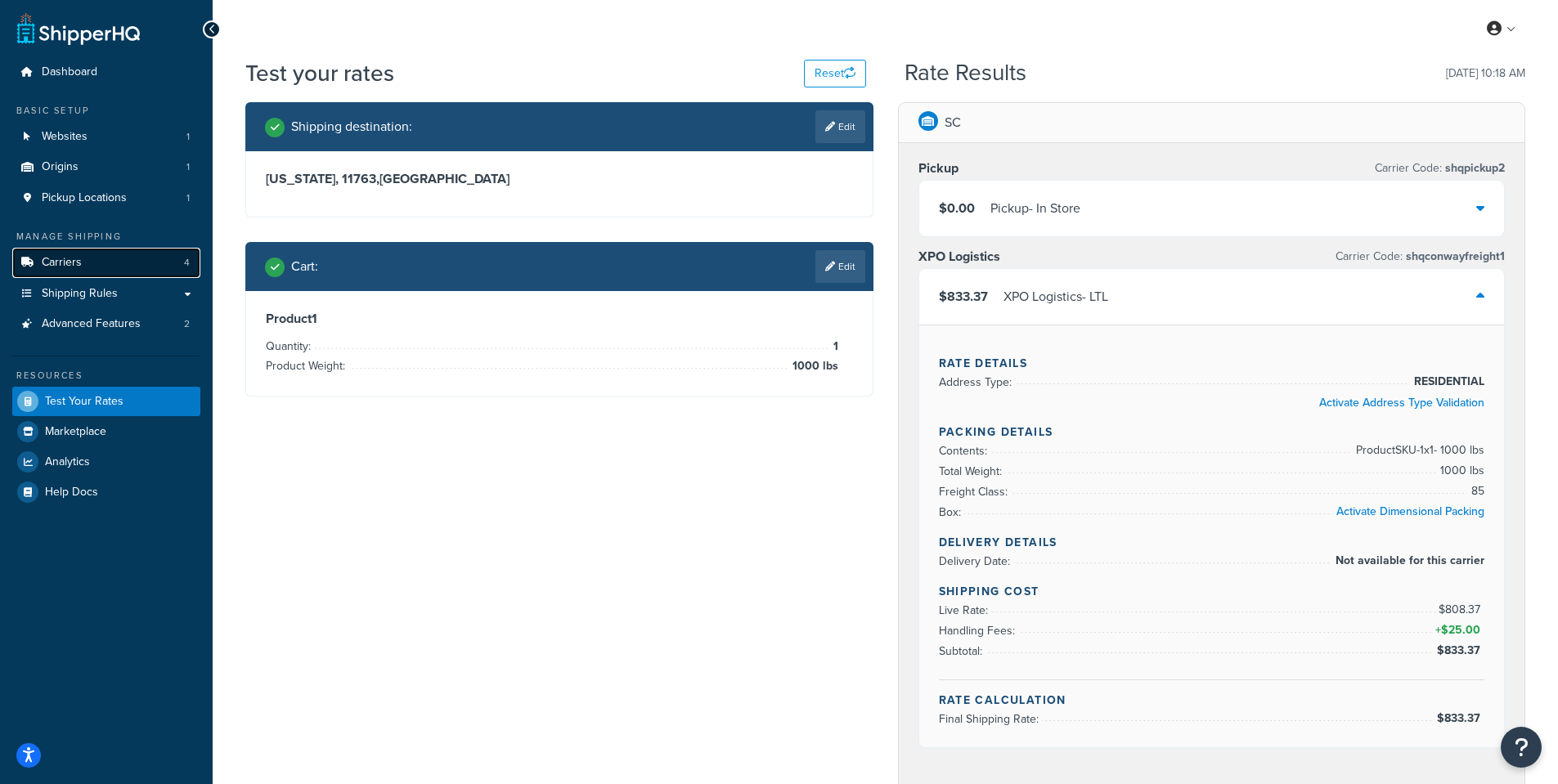
click at [126, 262] on link "Carriers 4" at bounding box center [105, 262] width 188 height 30
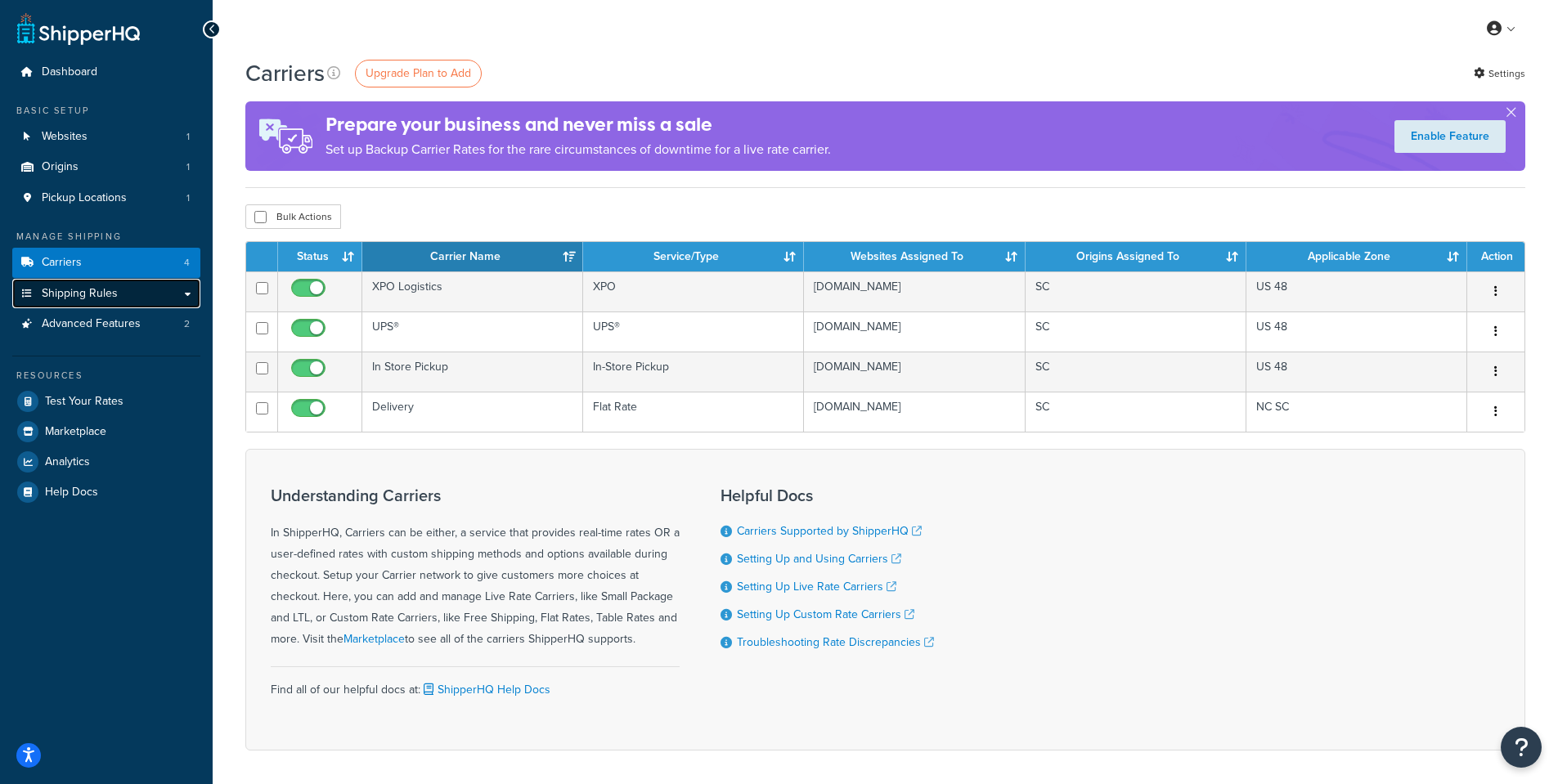
click at [183, 293] on link "Shipping Rules" at bounding box center [105, 294] width 188 height 30
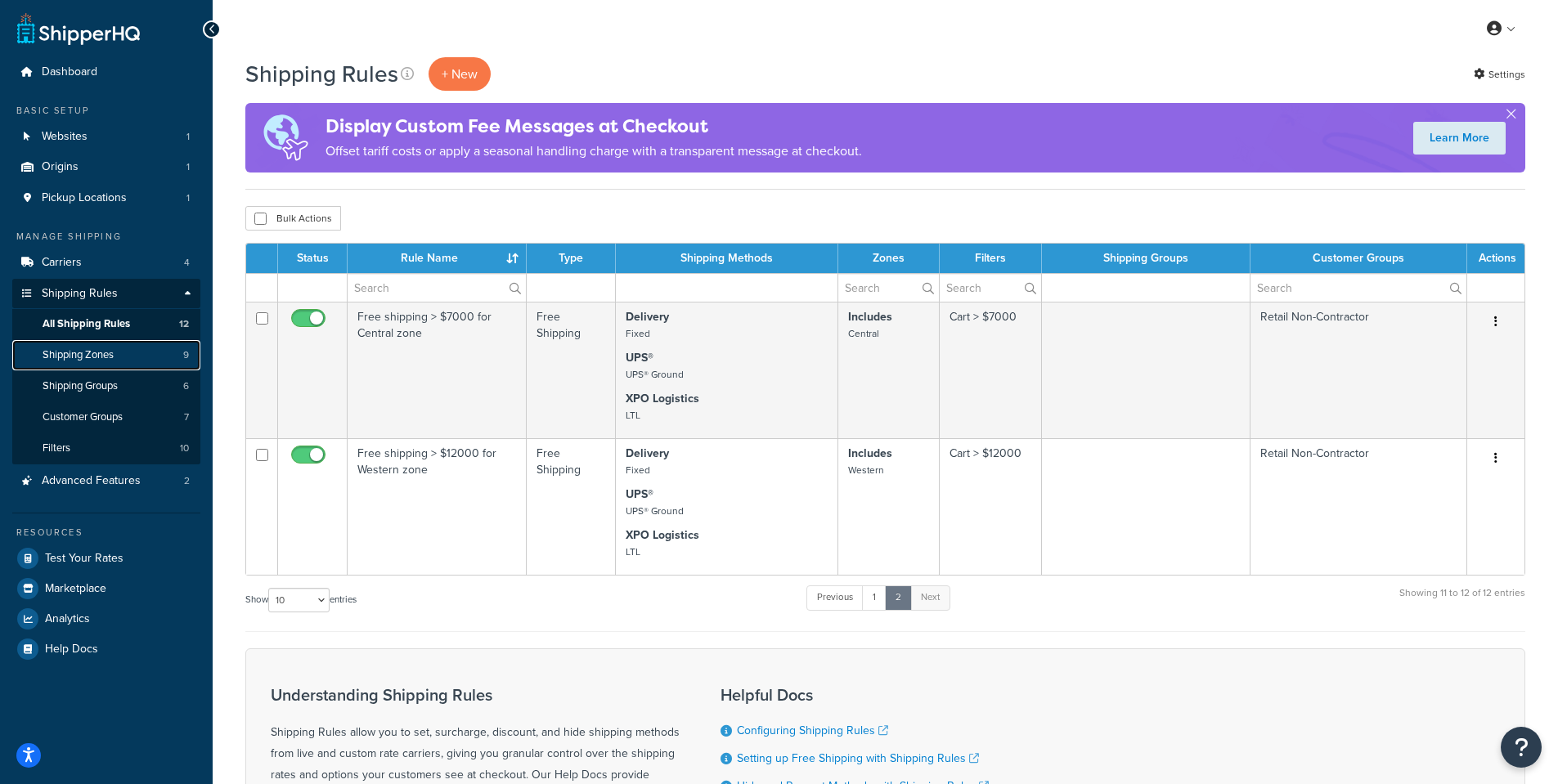
click at [113, 362] on span "Shipping Zones" at bounding box center [78, 355] width 71 height 14
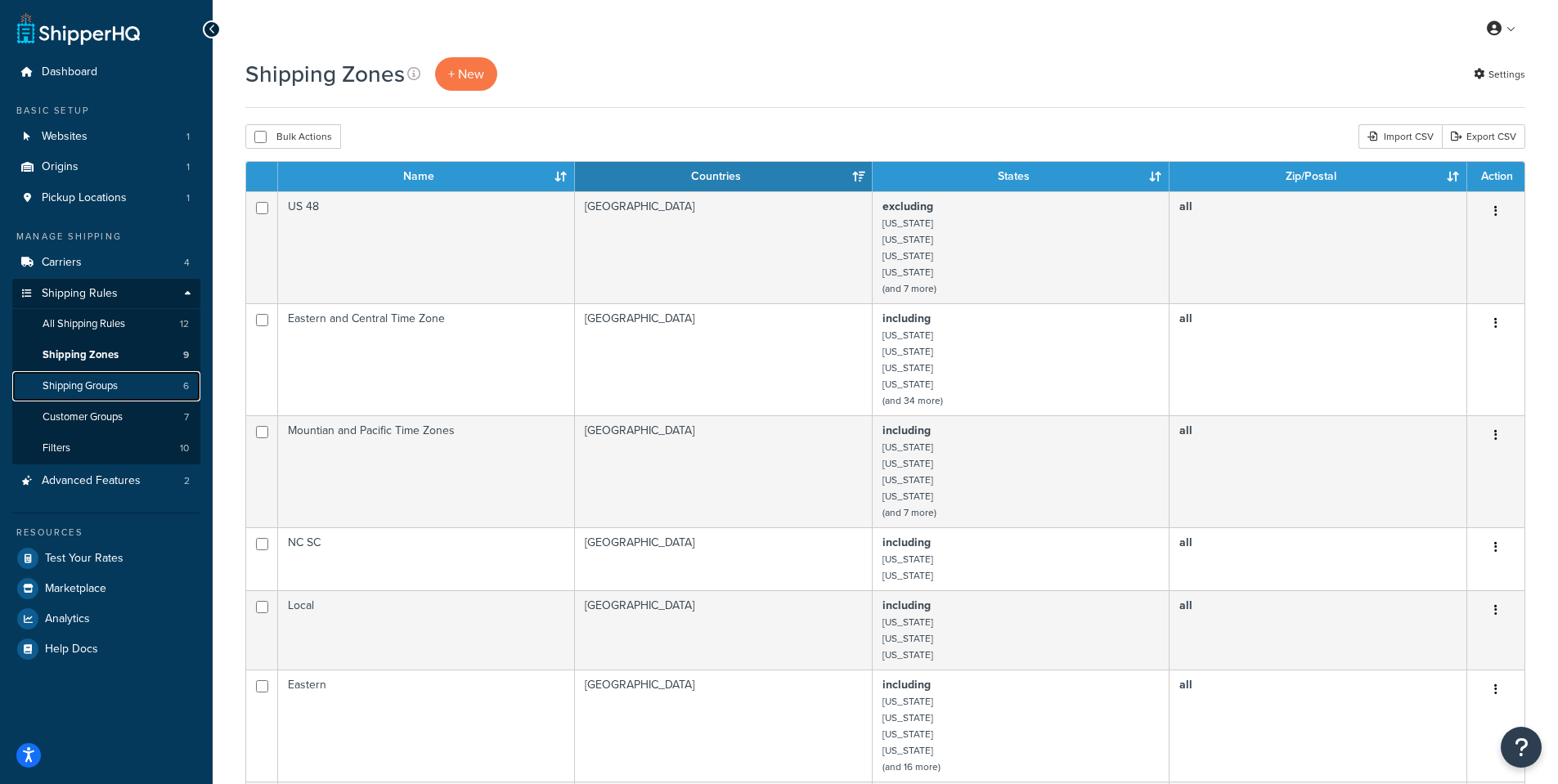
click at [95, 382] on span "Shipping Groups" at bounding box center [80, 386] width 76 height 14
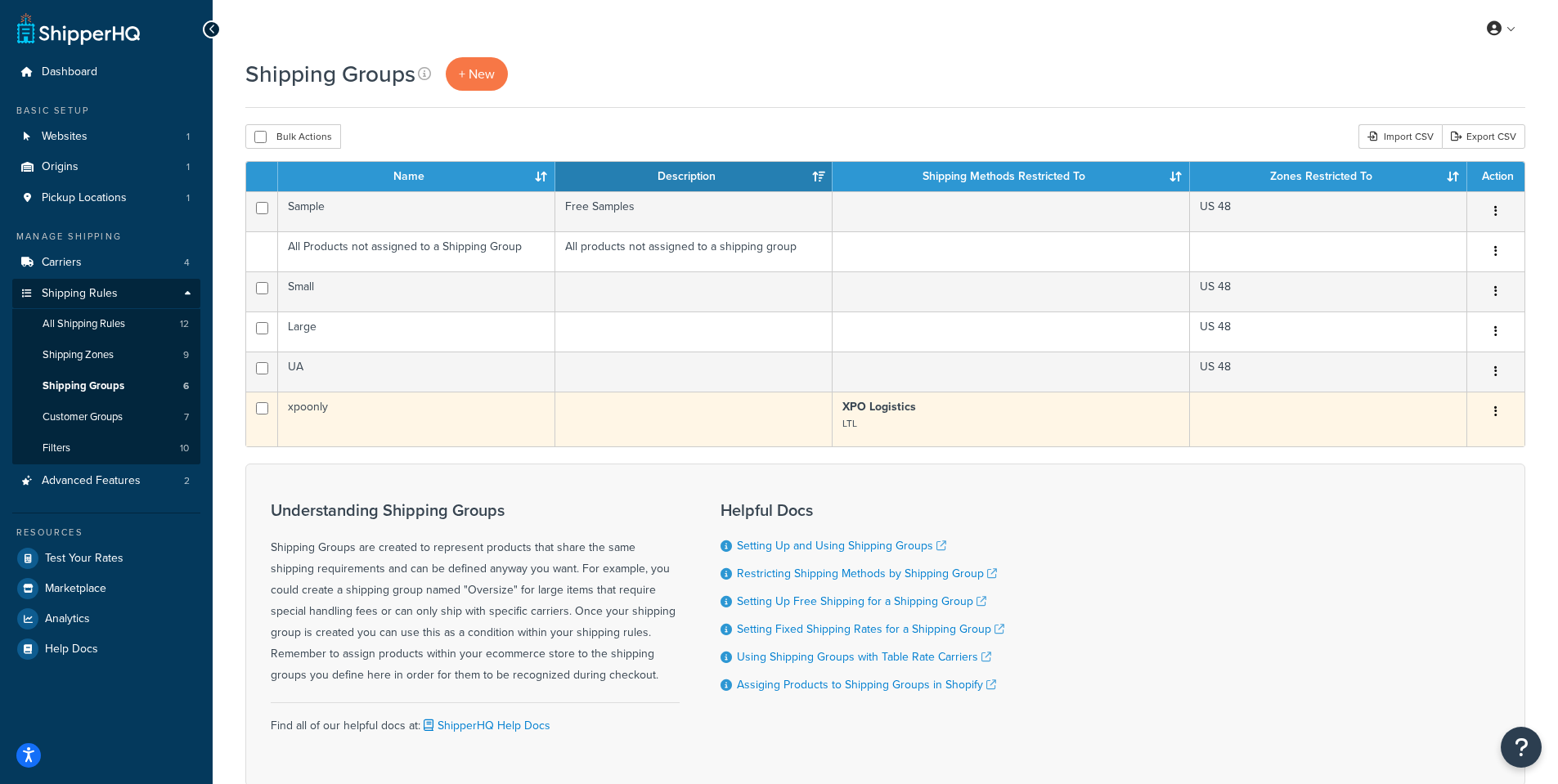
click at [310, 406] on td "xpoonly" at bounding box center [417, 420] width 277 height 55
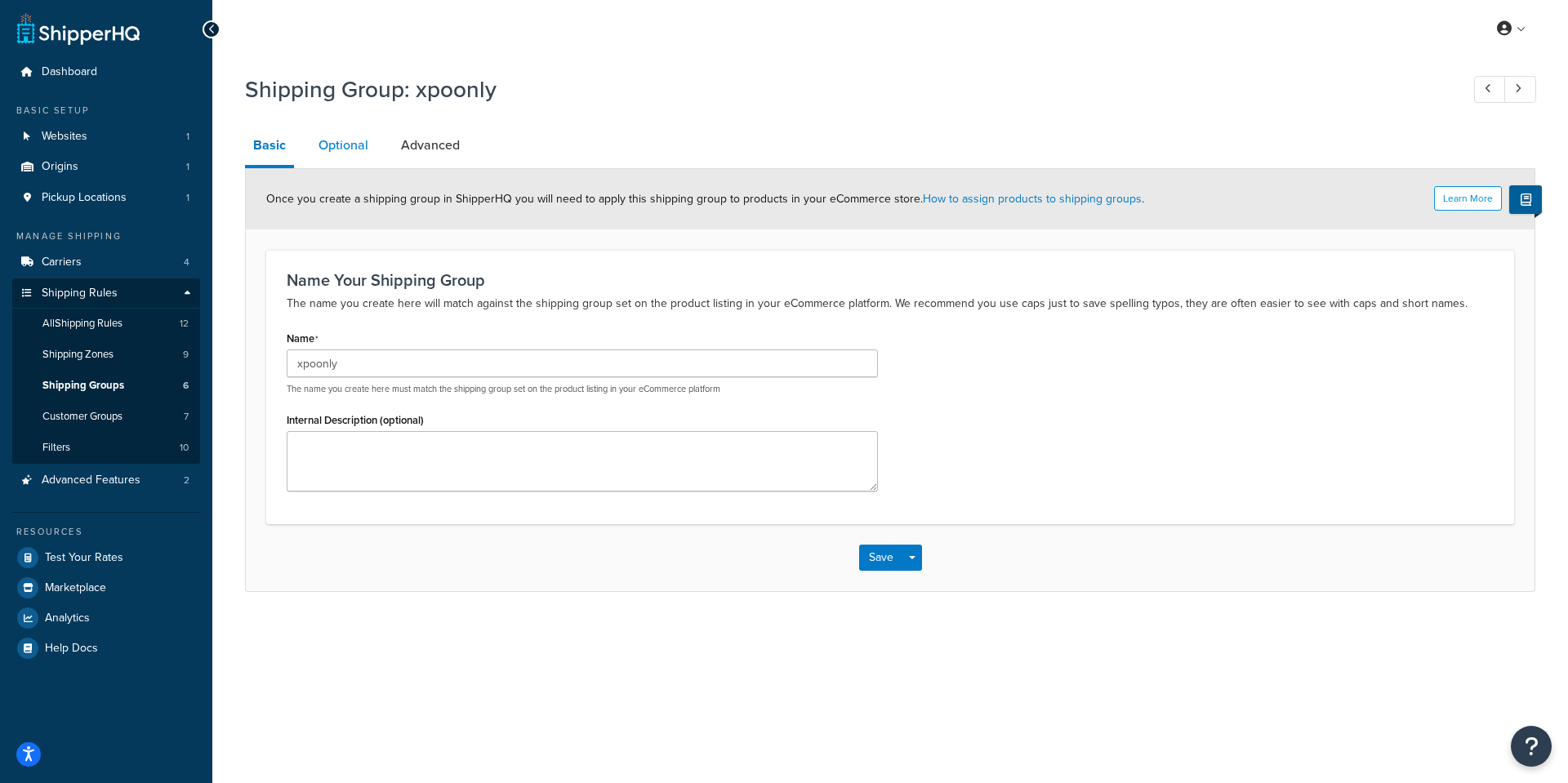
click at [330, 139] on link "Optional" at bounding box center [342, 145] width 66 height 39
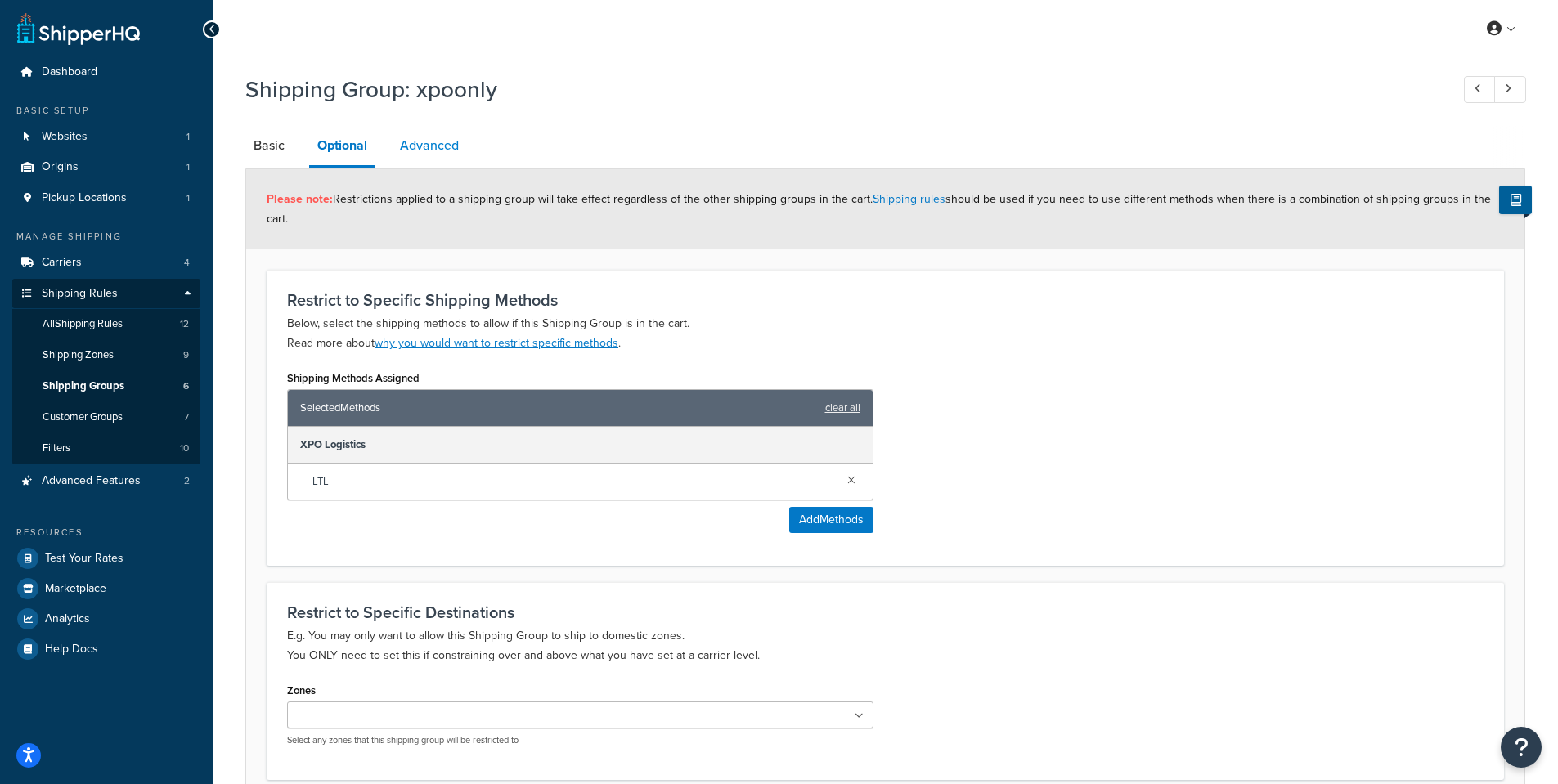
click at [440, 140] on link "Advanced" at bounding box center [430, 145] width 76 height 39
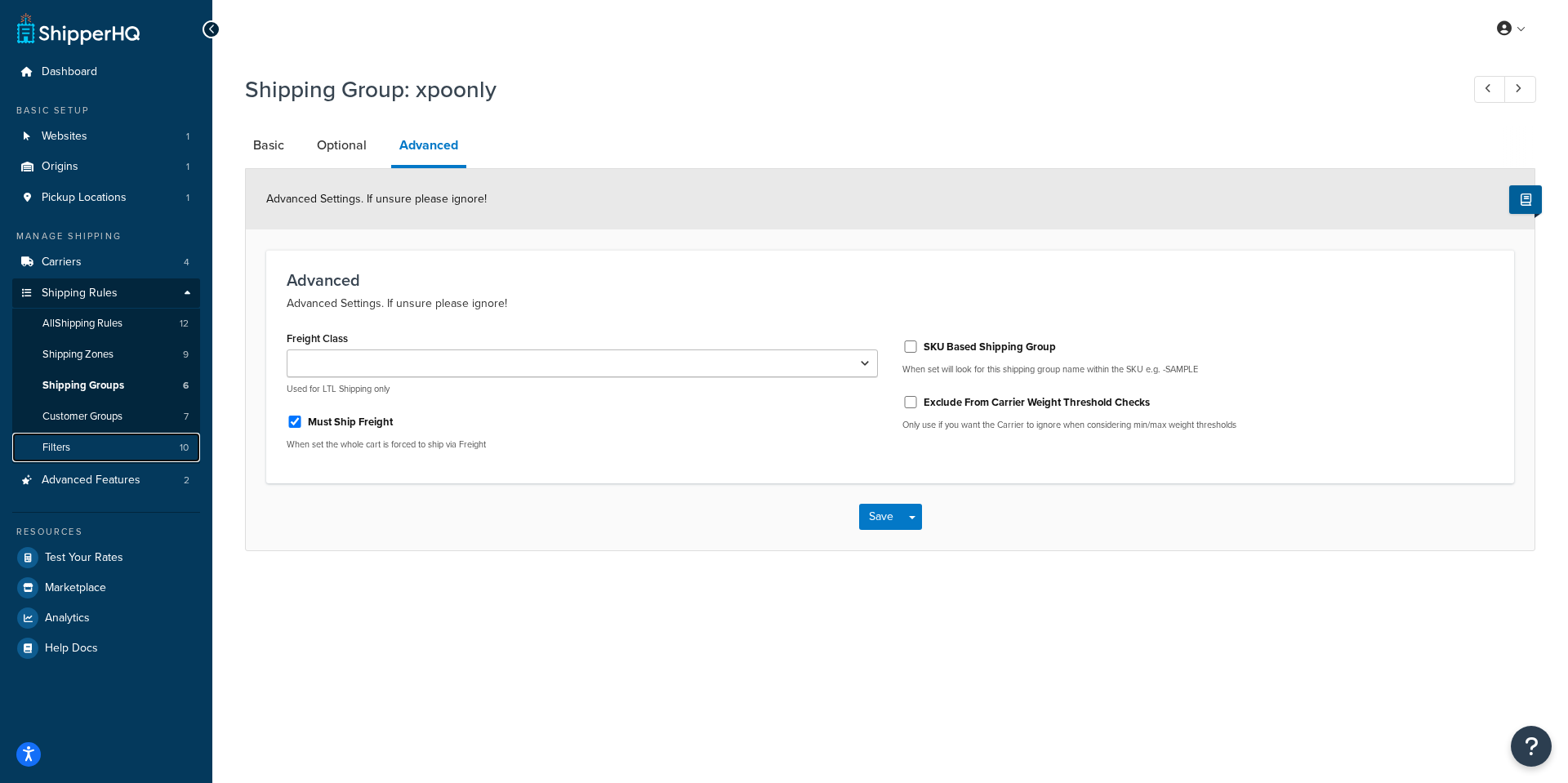
click at [73, 450] on link "Filters 10" at bounding box center [105, 447] width 187 height 30
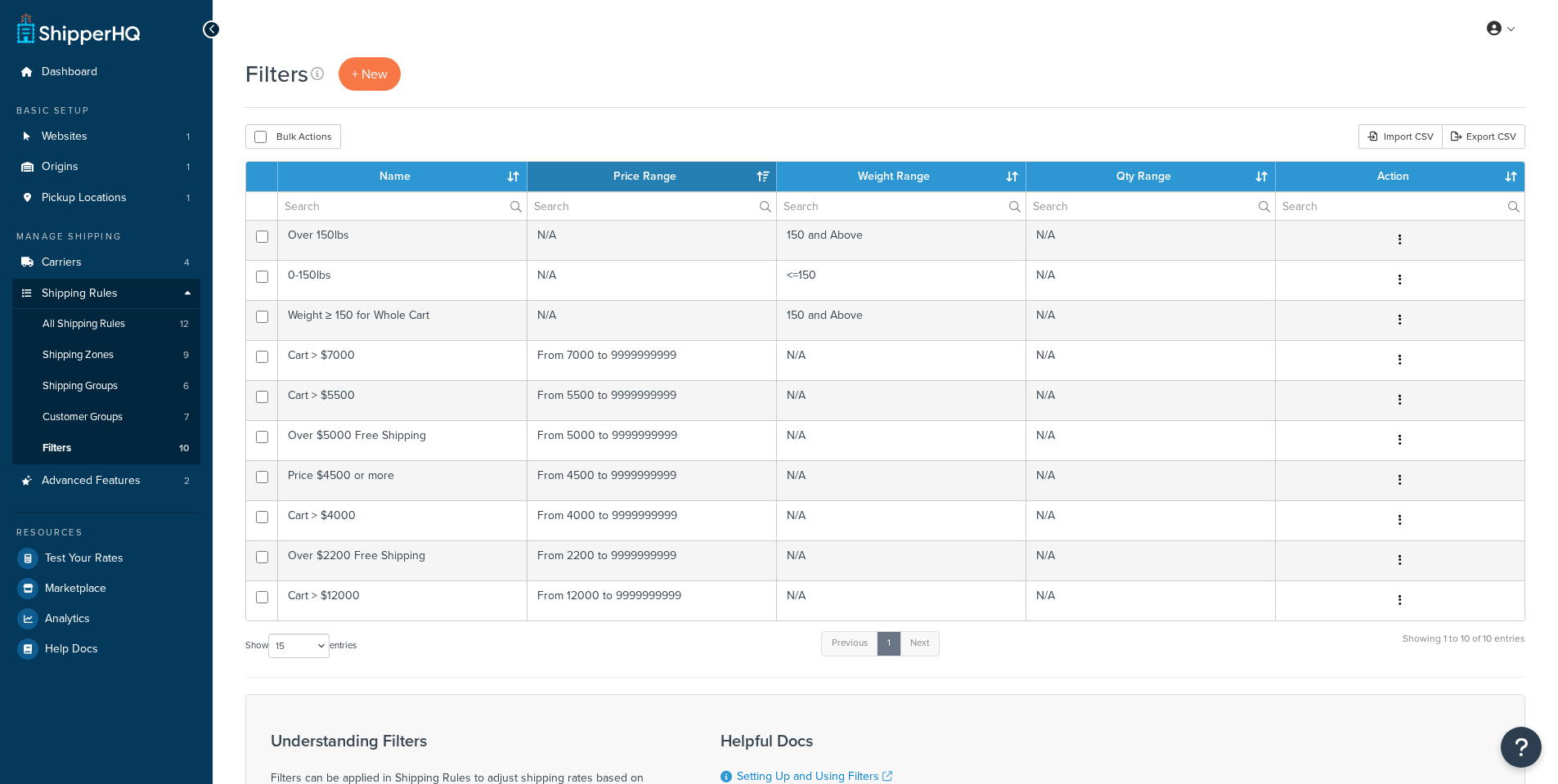
select select "15"
click at [1526, 27] on div "My Profile Billing Global Settings Contact Us Logout" at bounding box center [885, 28] width 1346 height 57
click at [77, 169] on span "Origins" at bounding box center [59, 167] width 36 height 14
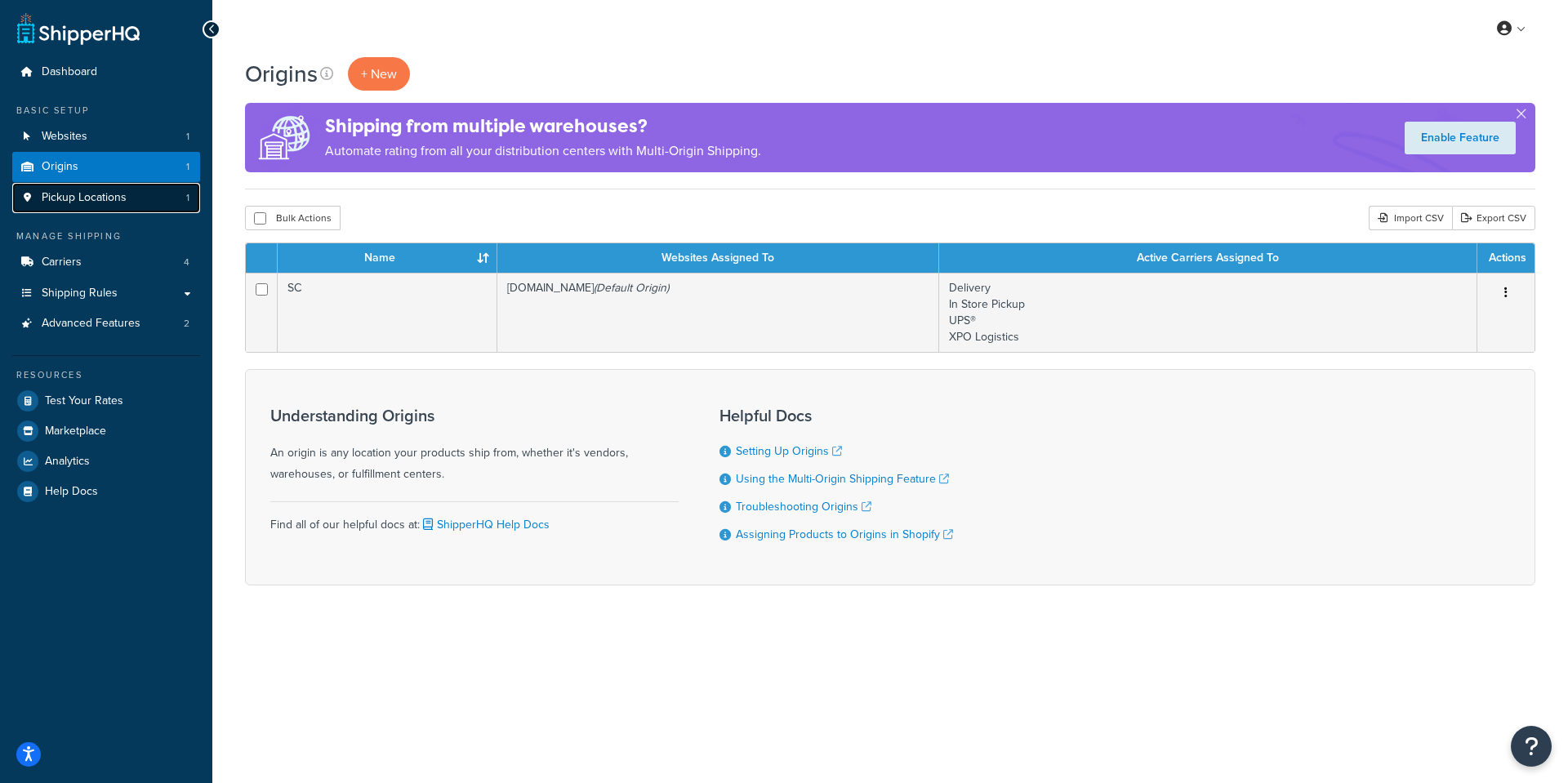
click at [83, 193] on span "Pickup Locations" at bounding box center [83, 198] width 85 height 14
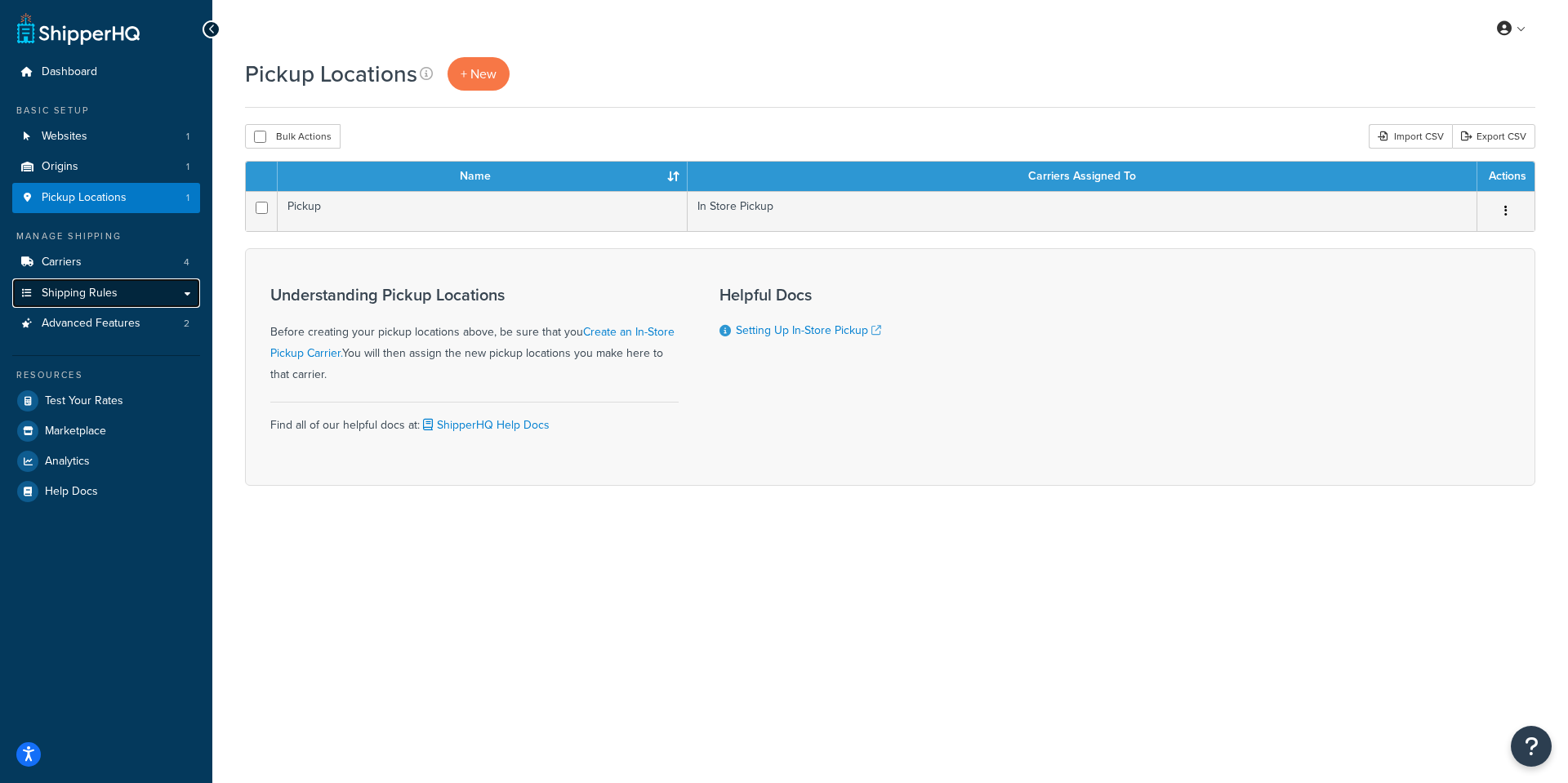
click at [183, 289] on link "Shipping Rules" at bounding box center [105, 293] width 187 height 30
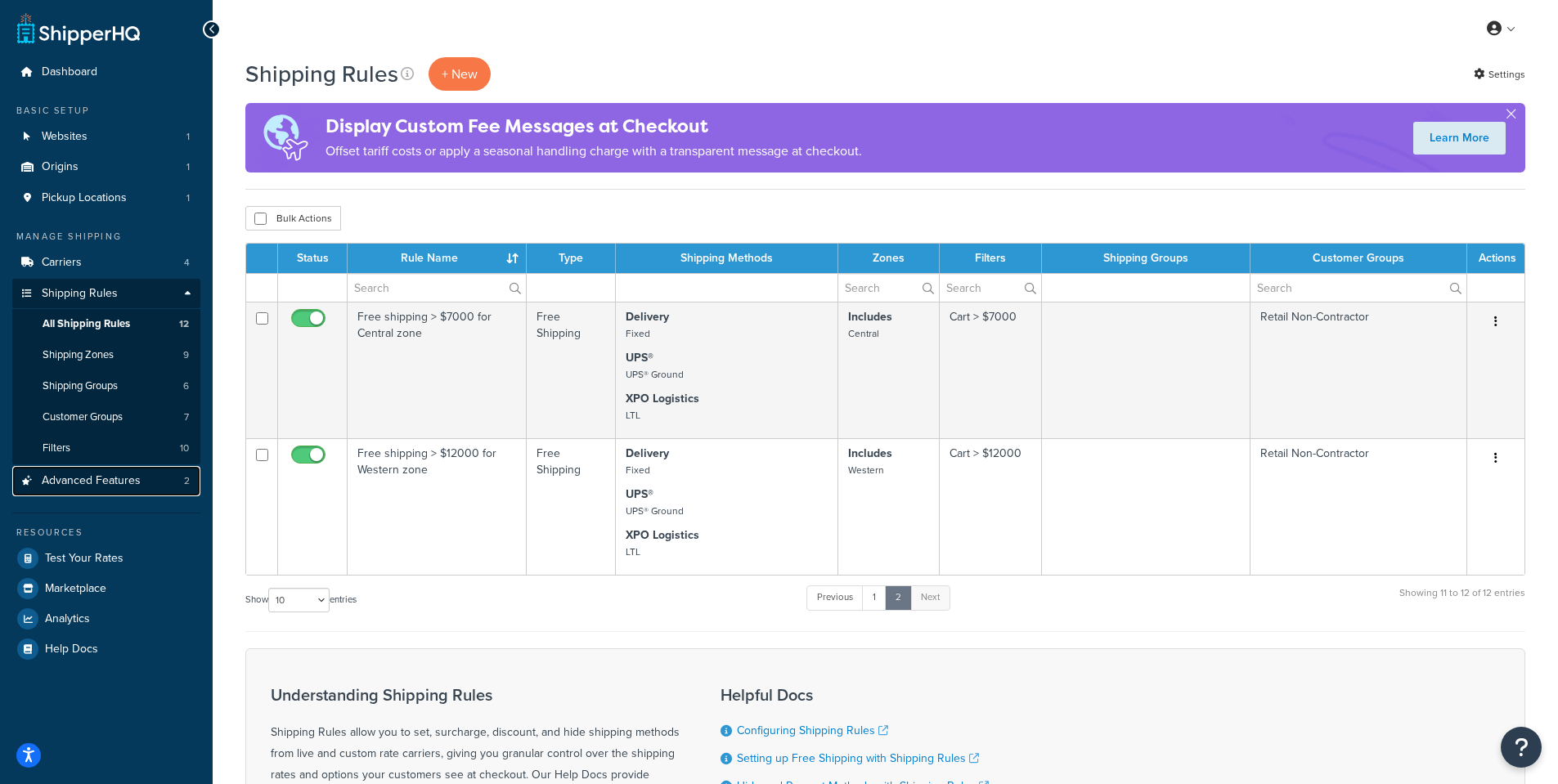
click at [158, 482] on link "Advanced Features 2" at bounding box center [105, 480] width 188 height 30
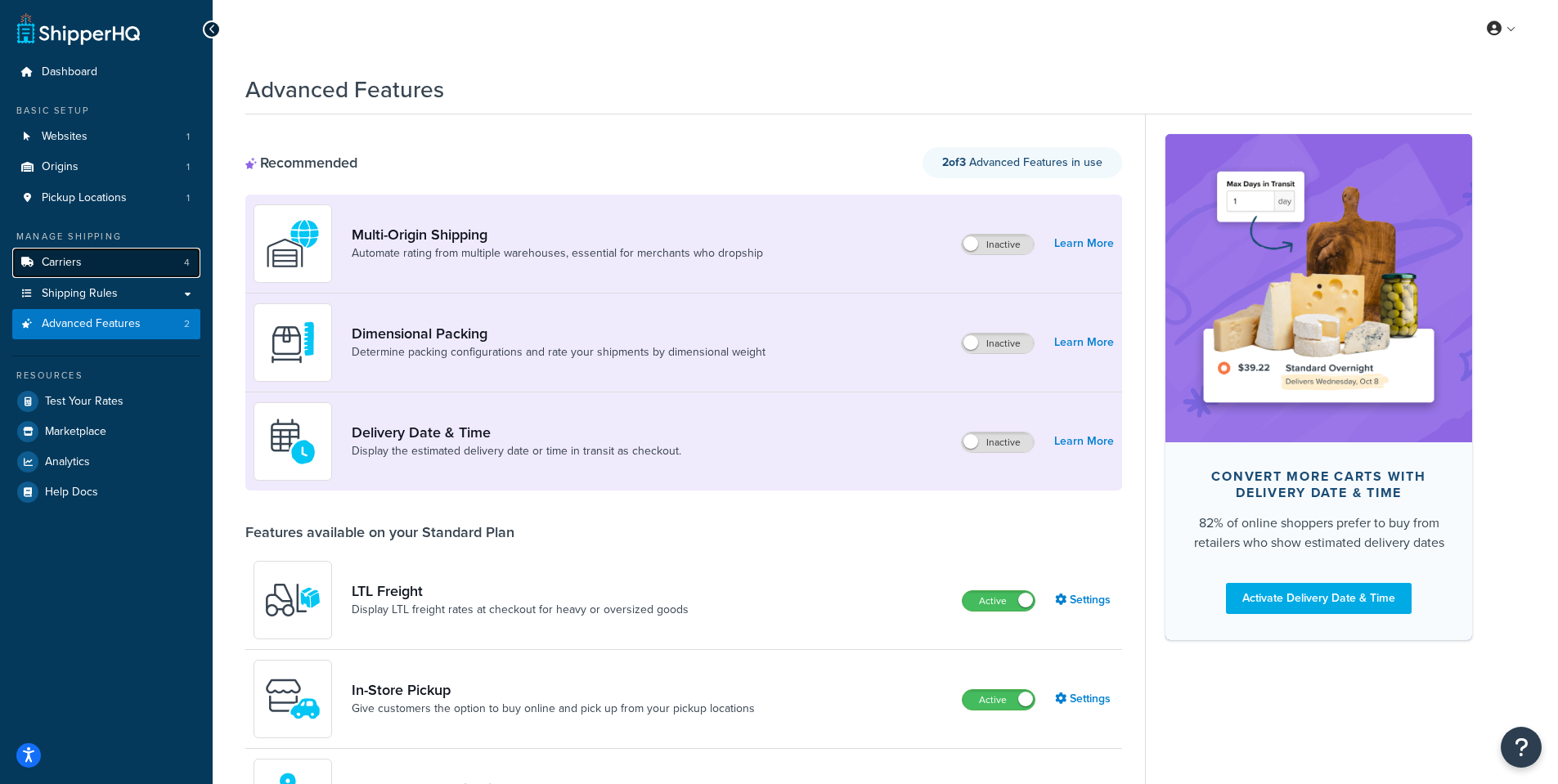
click at [125, 250] on link "Carriers 4" at bounding box center [105, 262] width 188 height 30
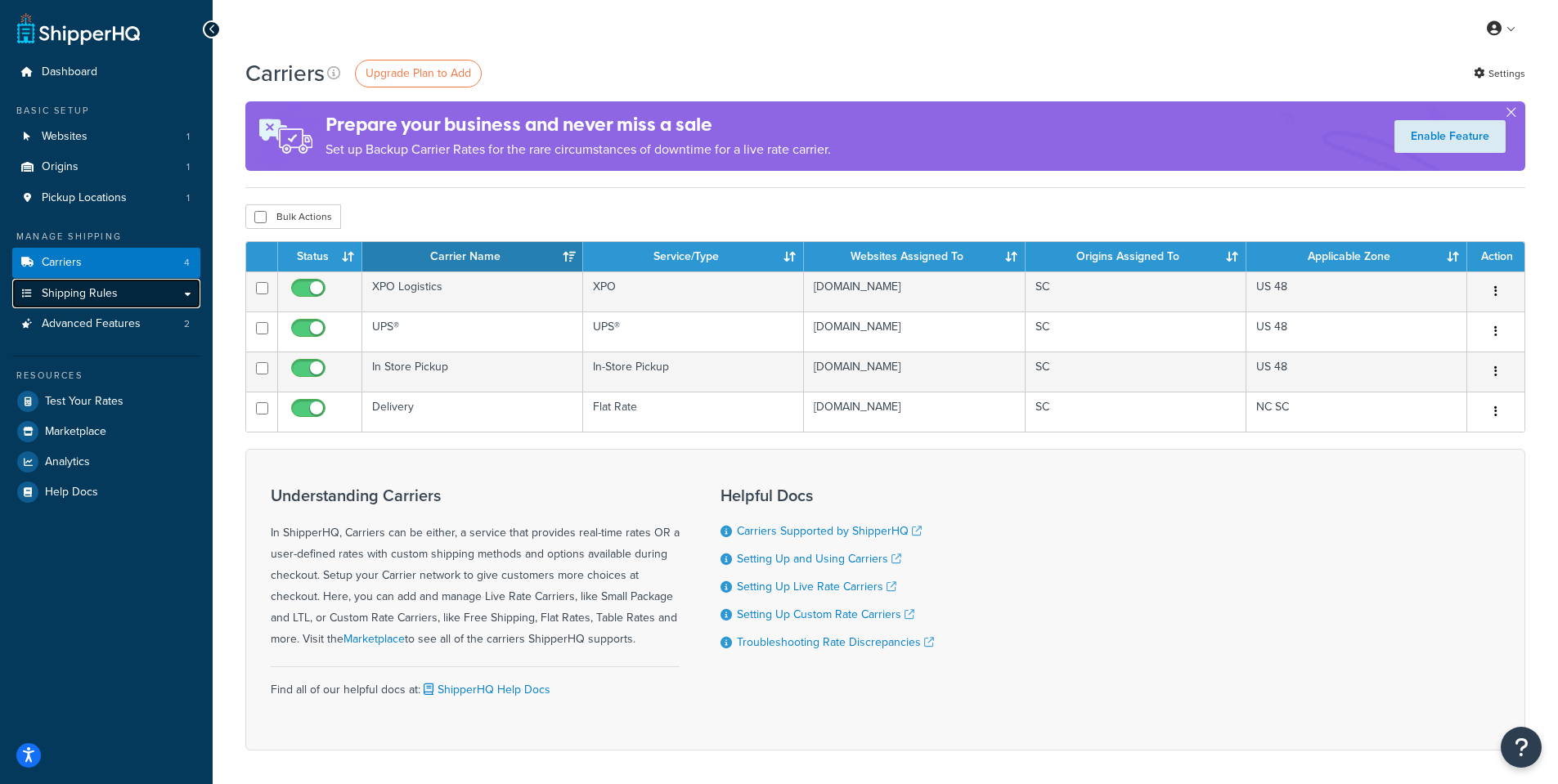
click at [183, 295] on link "Shipping Rules" at bounding box center [105, 294] width 188 height 30
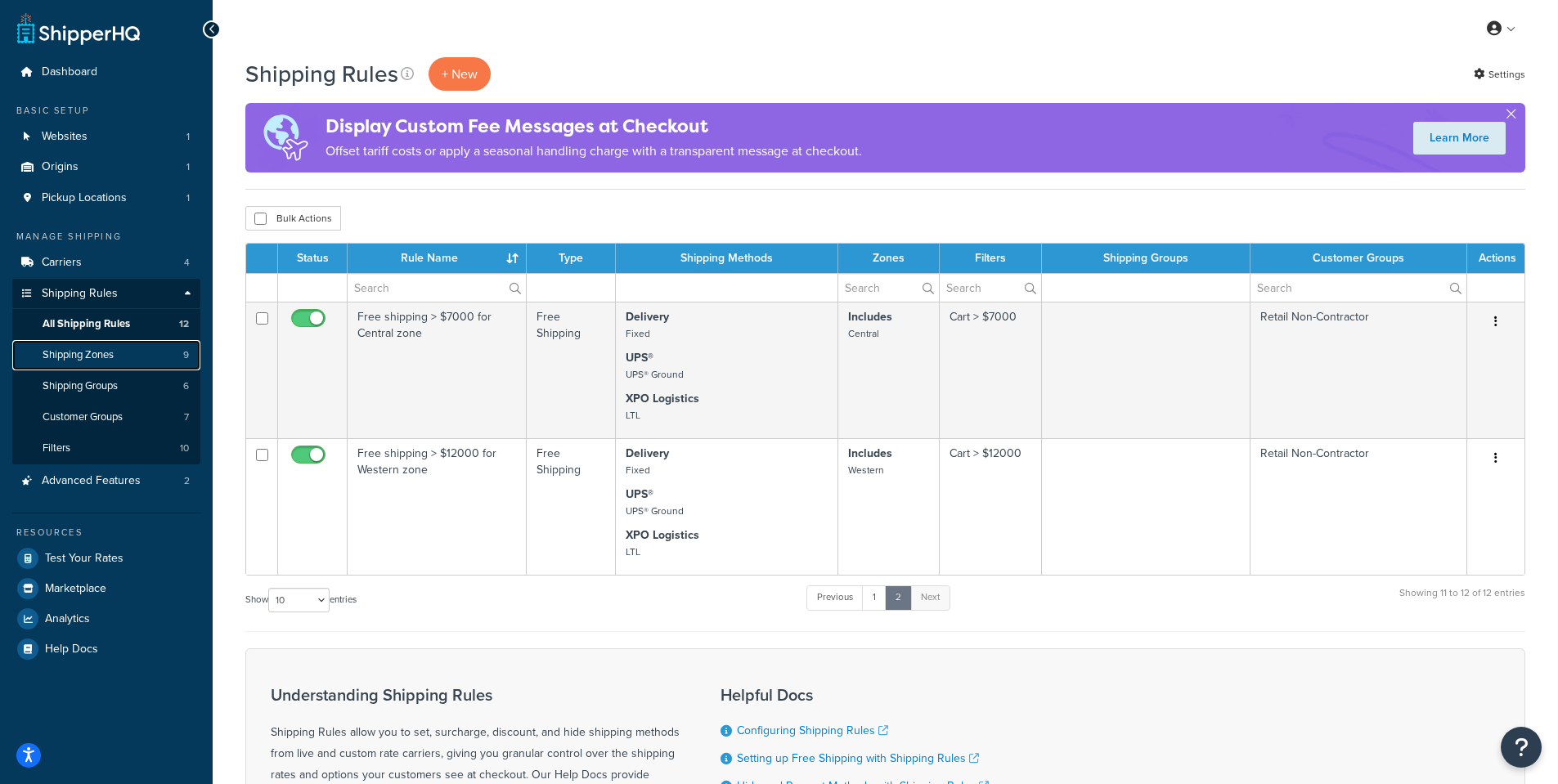
click at [96, 362] on span "Shipping Zones" at bounding box center [78, 355] width 71 height 14
